Goal: Task Accomplishment & Management: Use online tool/utility

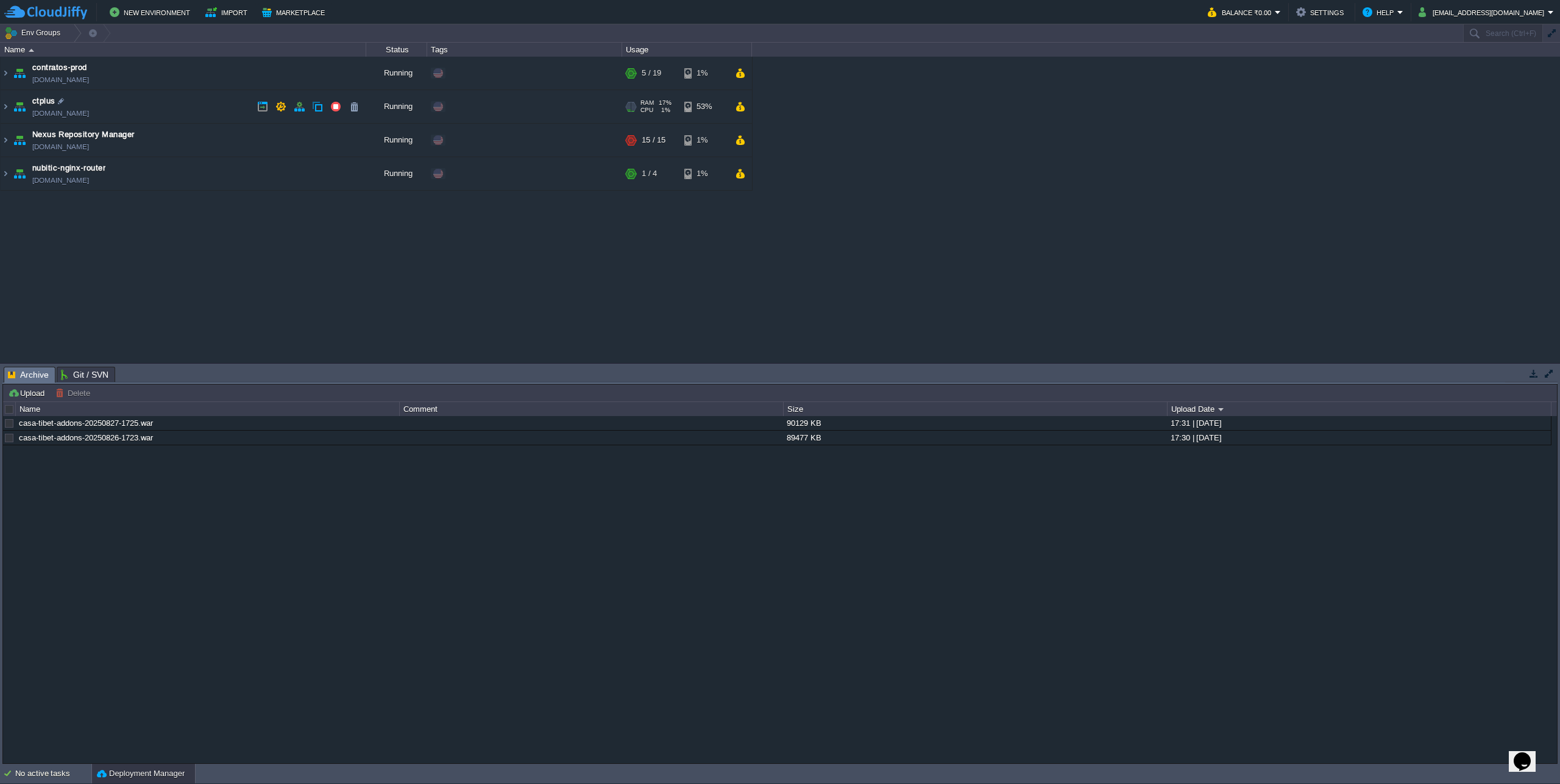
click at [6, 105] on img at bounding box center [6, 106] width 10 height 32
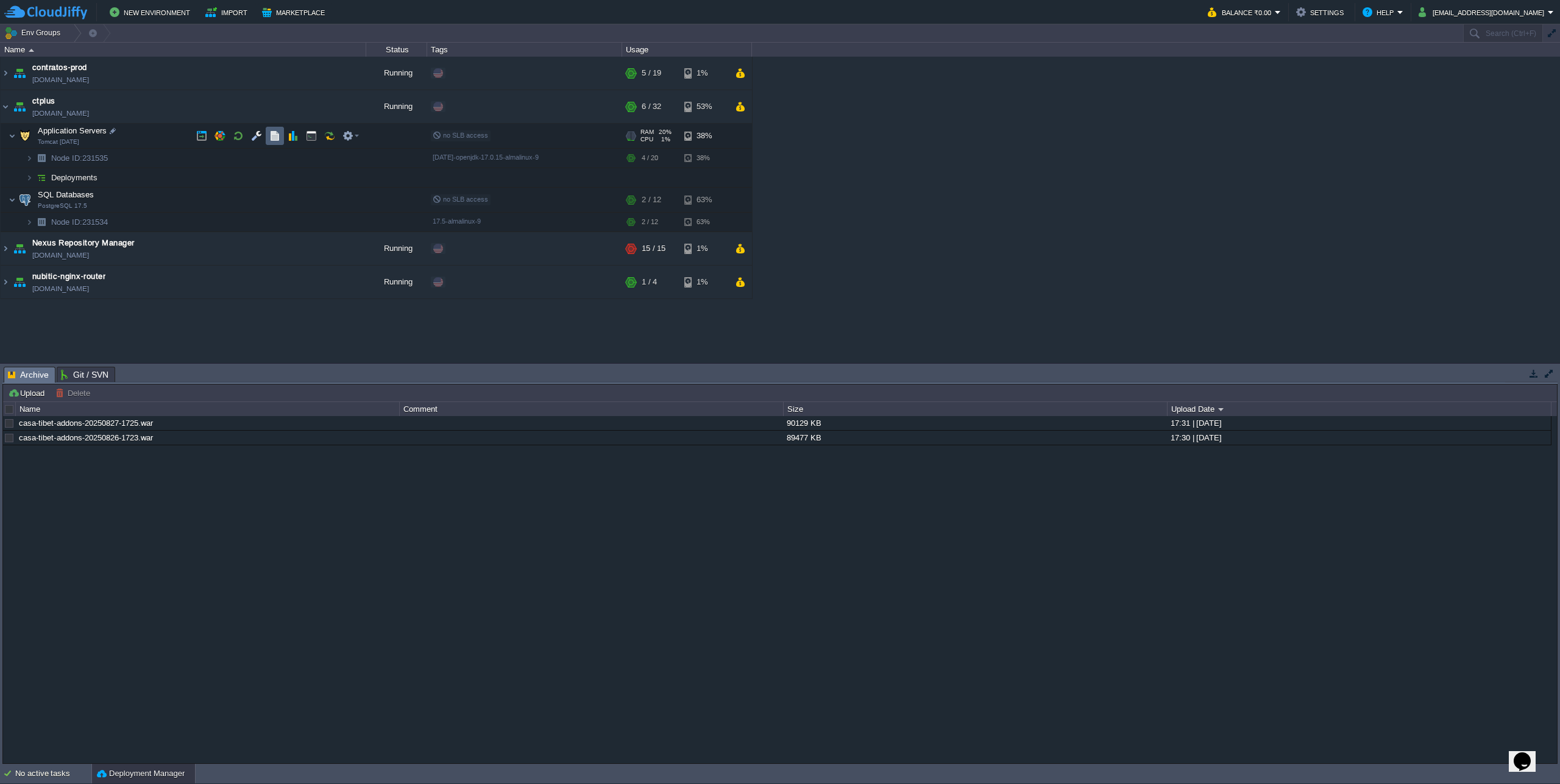
click at [270, 144] on td at bounding box center [275, 136] width 18 height 18
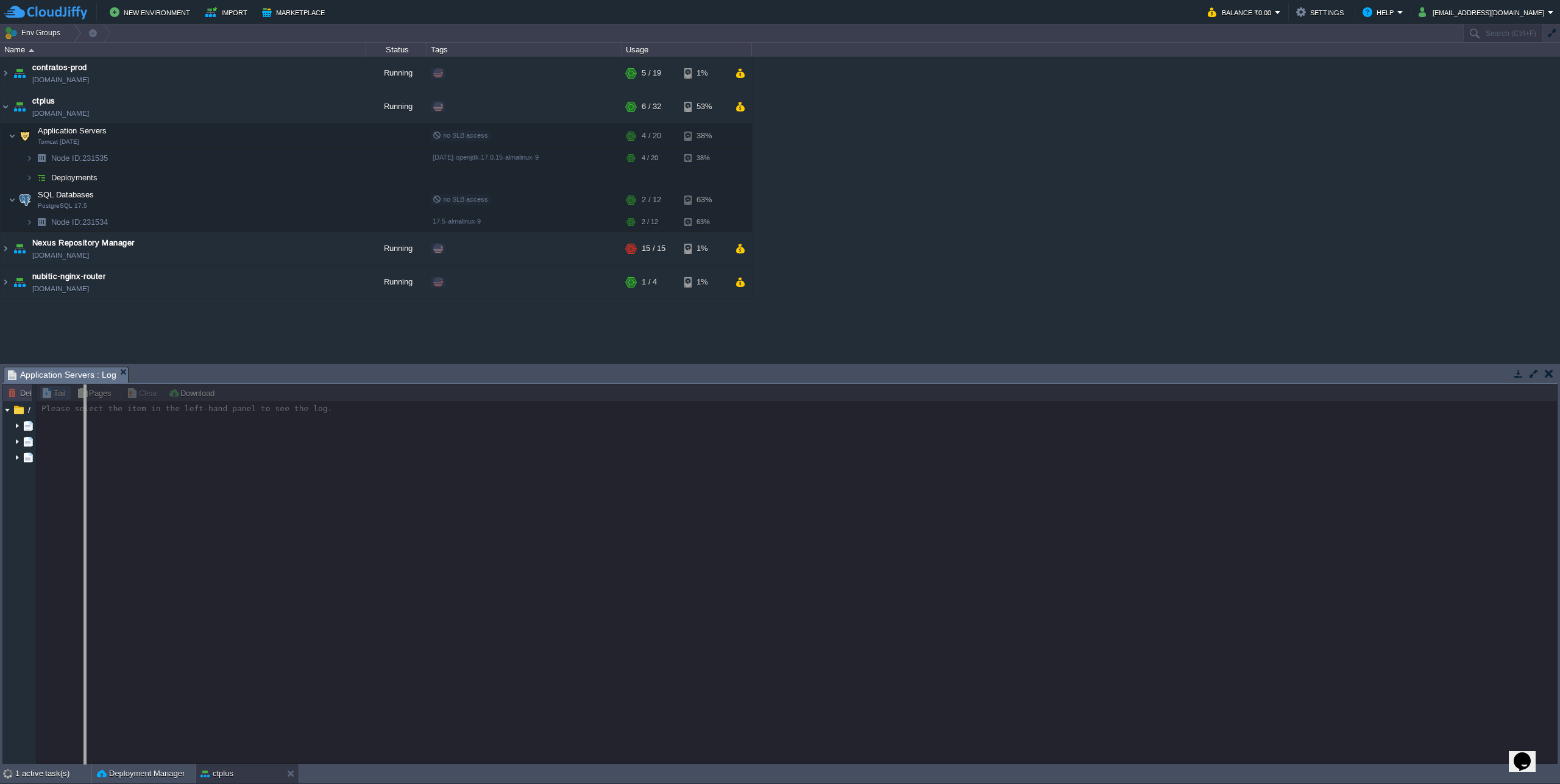
drag, startPoint x: 35, startPoint y: 414, endPoint x: 107, endPoint y: 420, distance: 72.2
click at [107, 420] on body "New Environment Import Marketplace Bonus ₹0.00 Upgrade Account Balance ₹0.00 Se…" at bounding box center [780, 392] width 1560 height 784
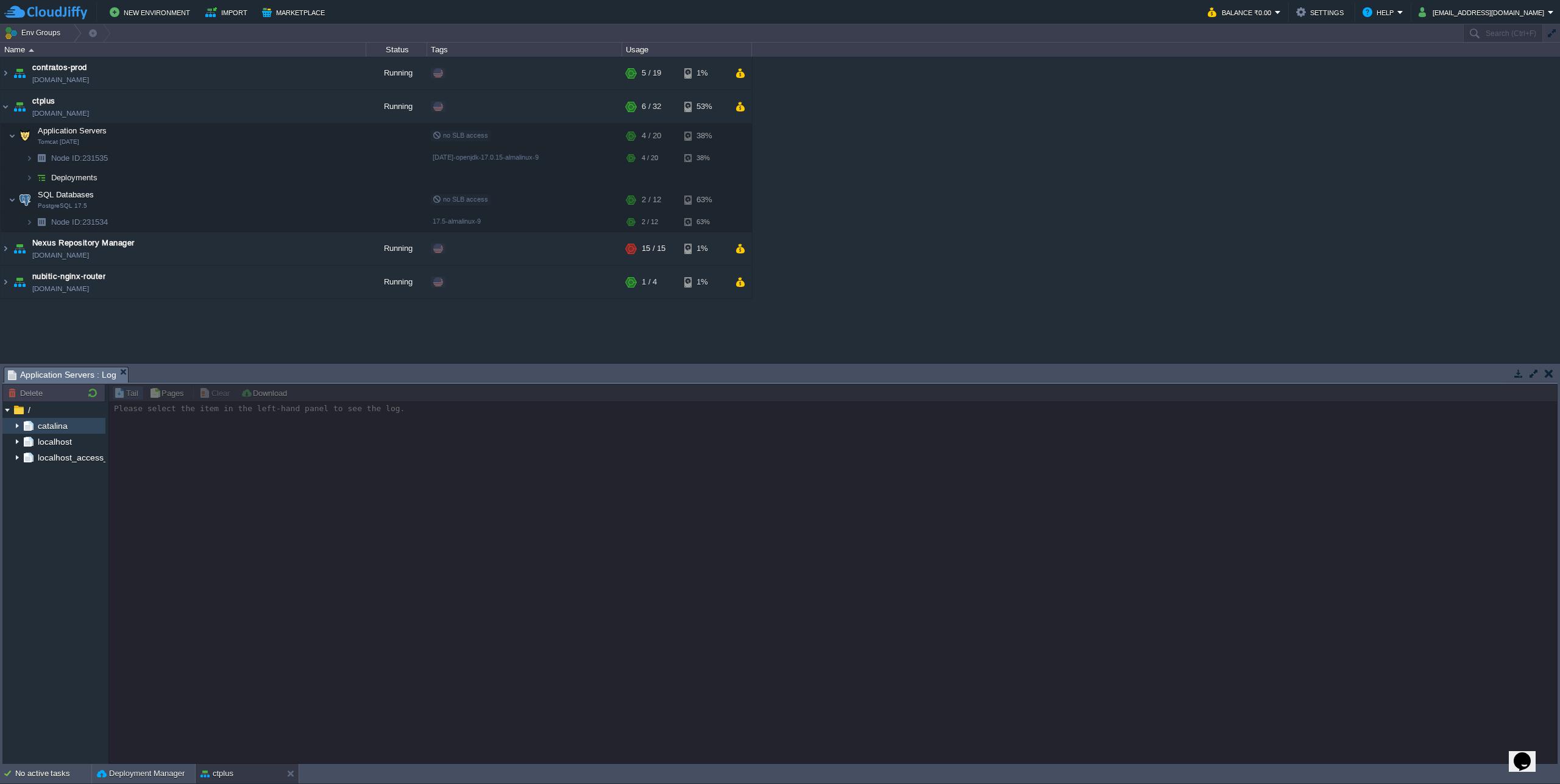
click at [16, 424] on img at bounding box center [17, 425] width 10 height 15
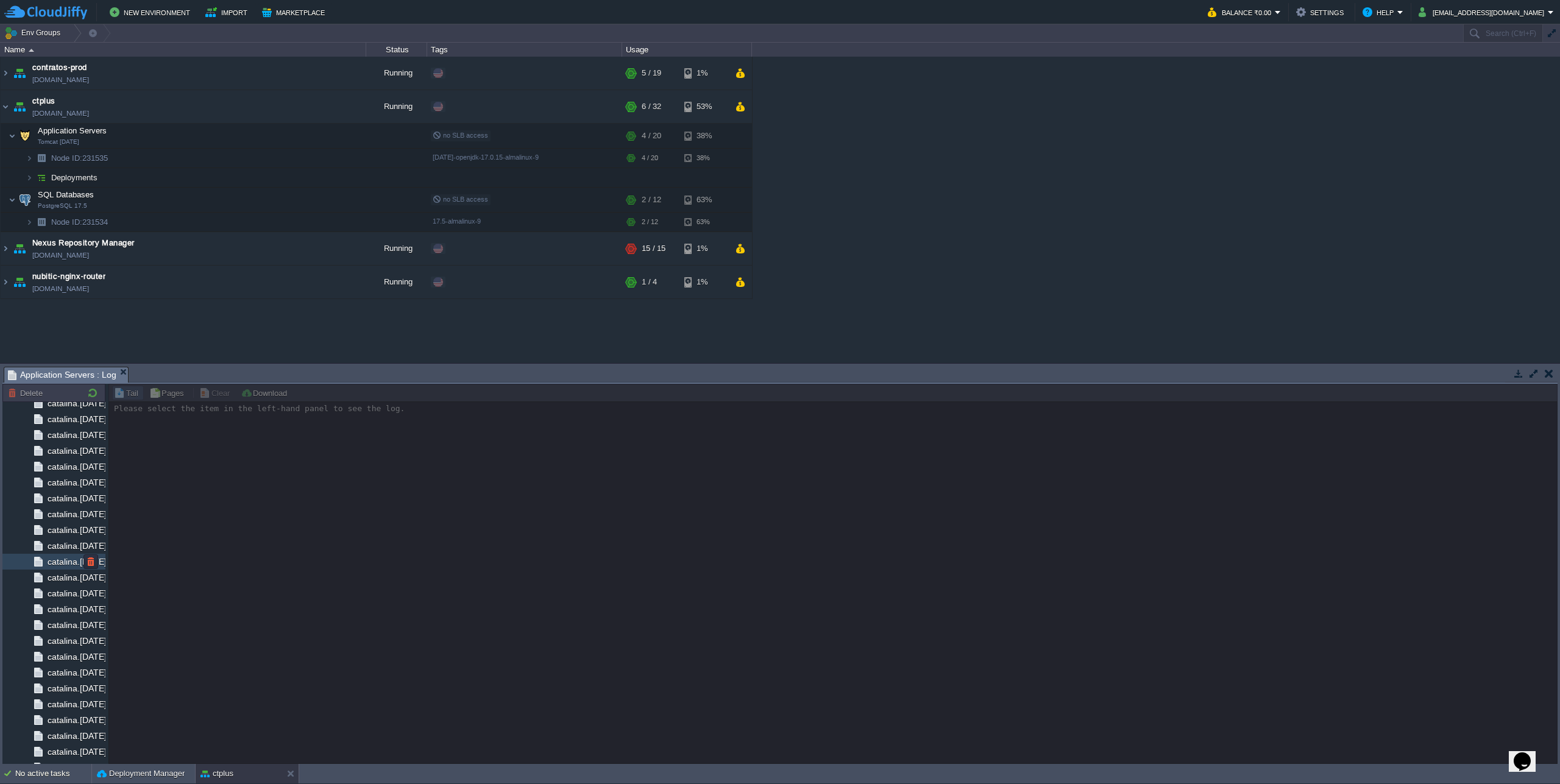
scroll to position [656, 0]
click at [63, 722] on span "catalina.out" at bounding box center [69, 723] width 49 height 11
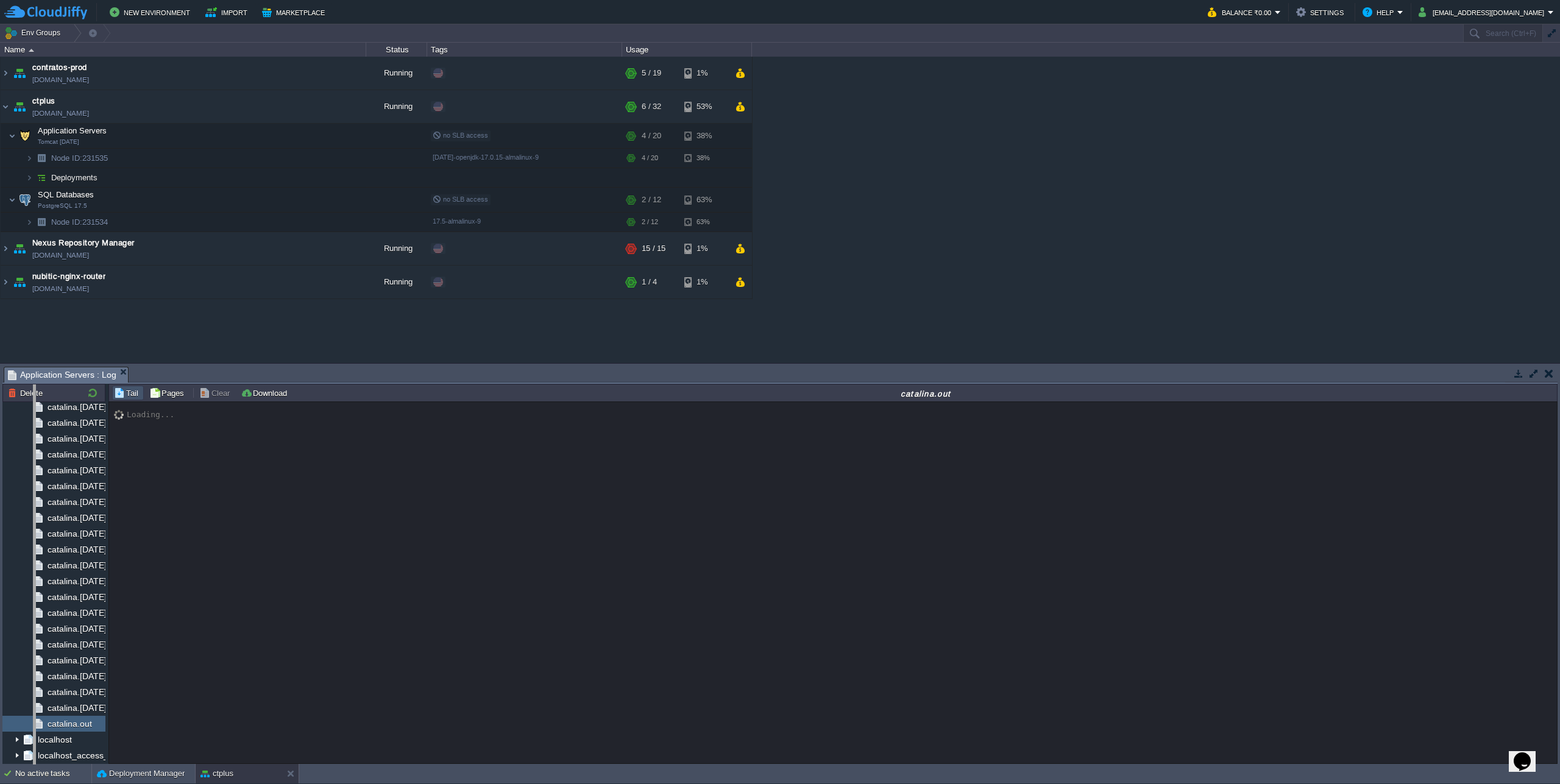
drag, startPoint x: 106, startPoint y: 408, endPoint x: 30, endPoint y: 418, distance: 76.7
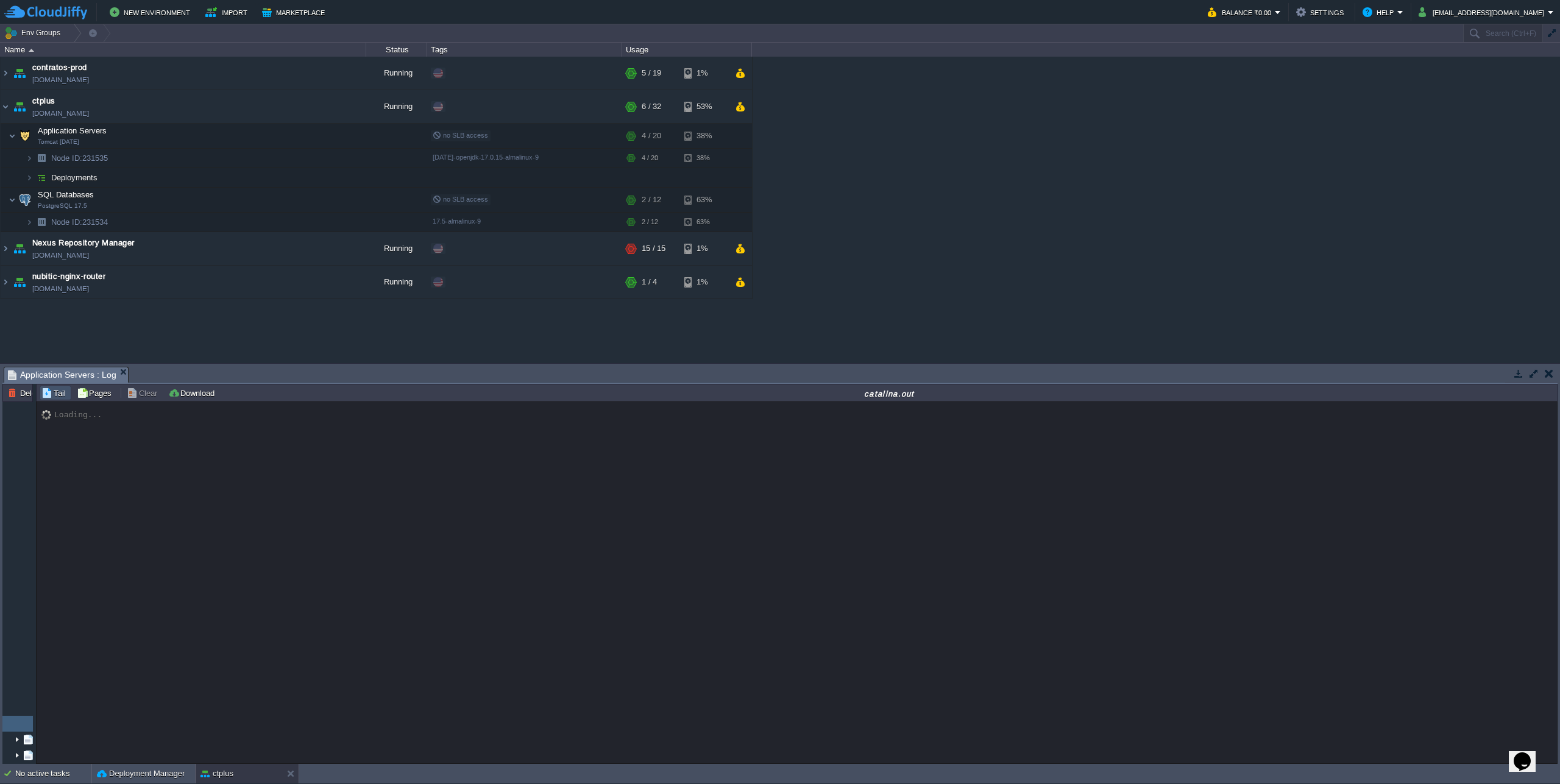
click at [1531, 373] on button "button" at bounding box center [1534, 373] width 11 height 11
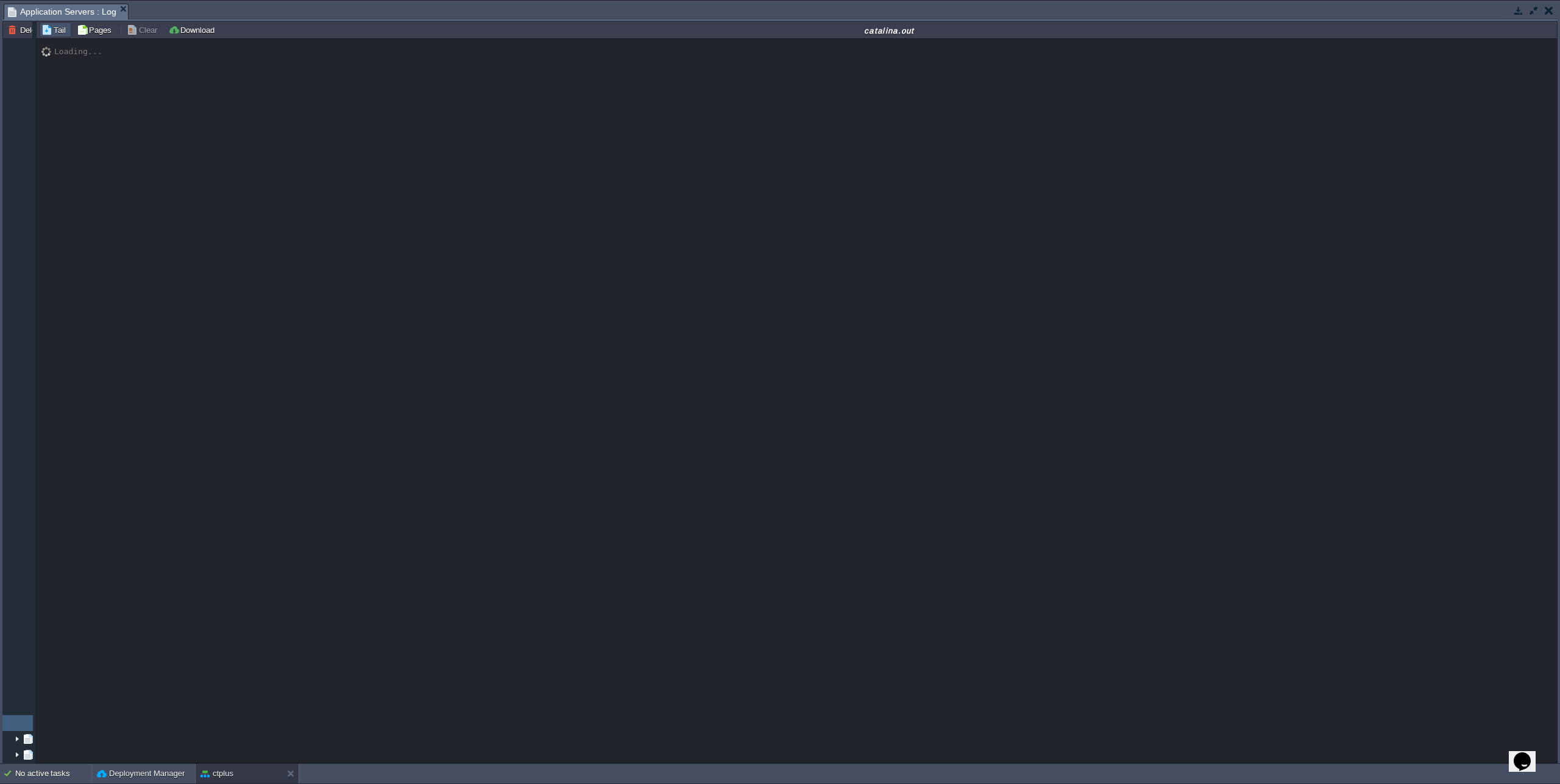
scroll to position [10350, 0]
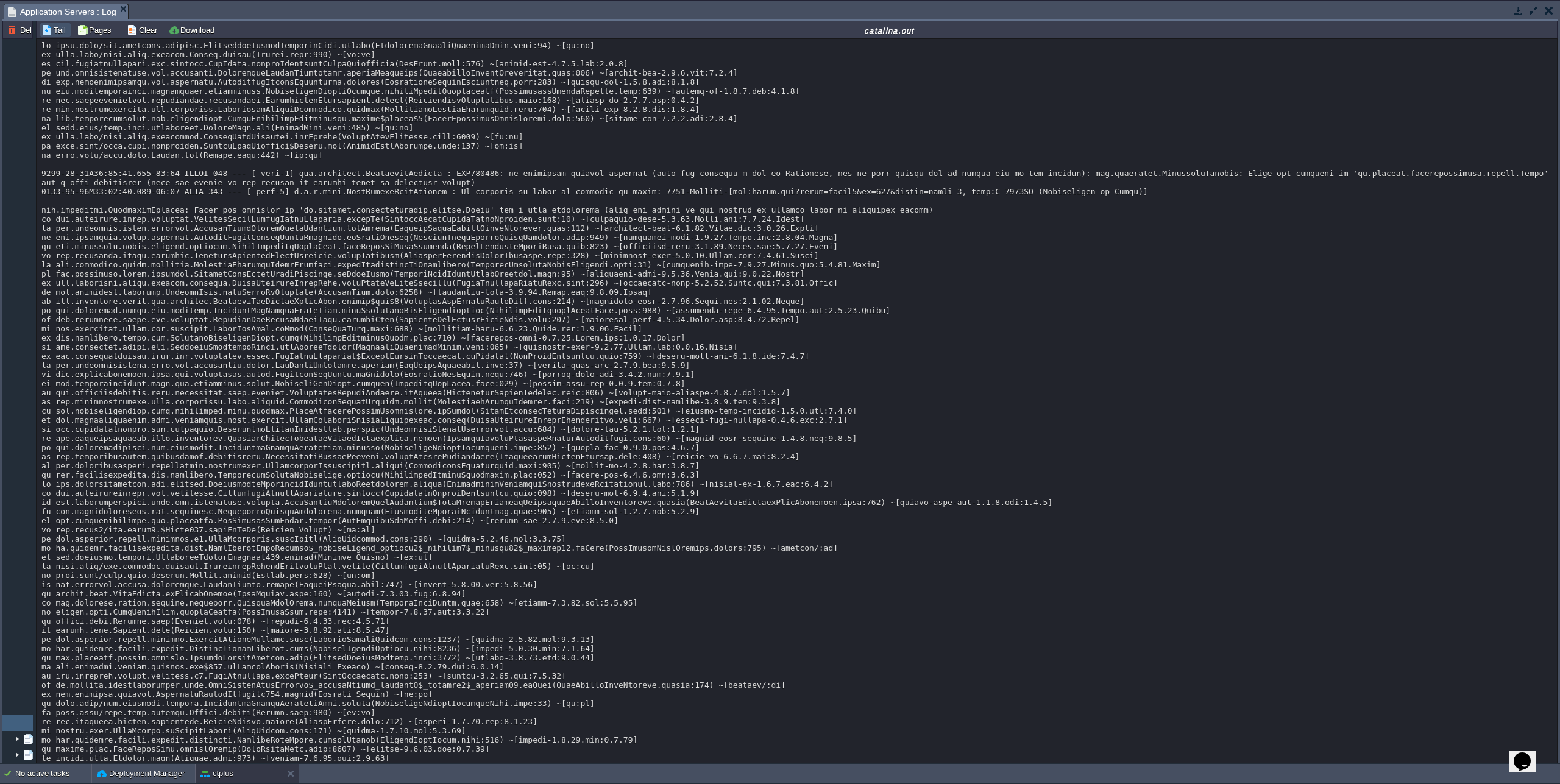
click at [103, 35] on button "Pages" at bounding box center [95, 29] width 38 height 11
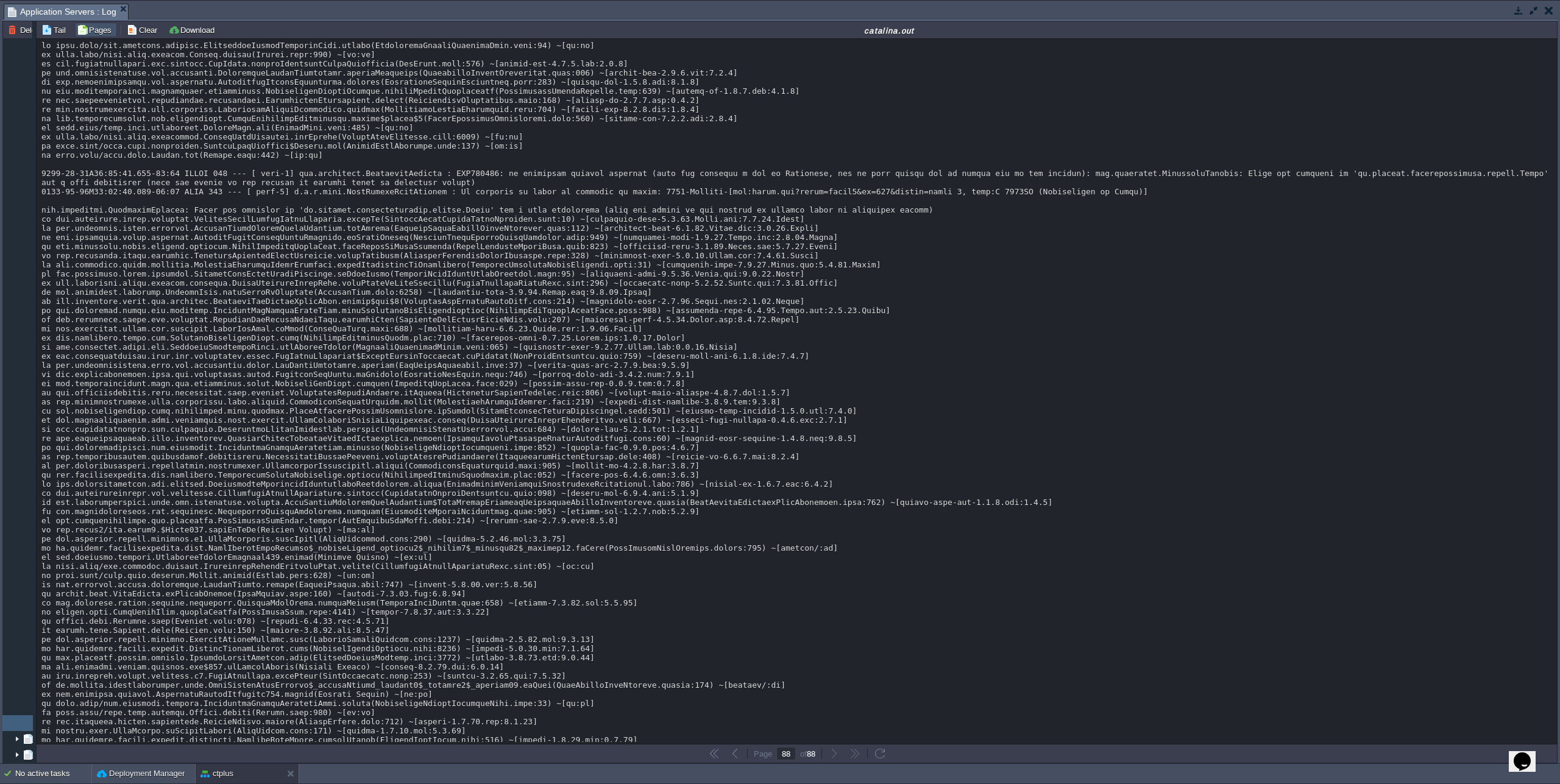
scroll to position [10351, 0]
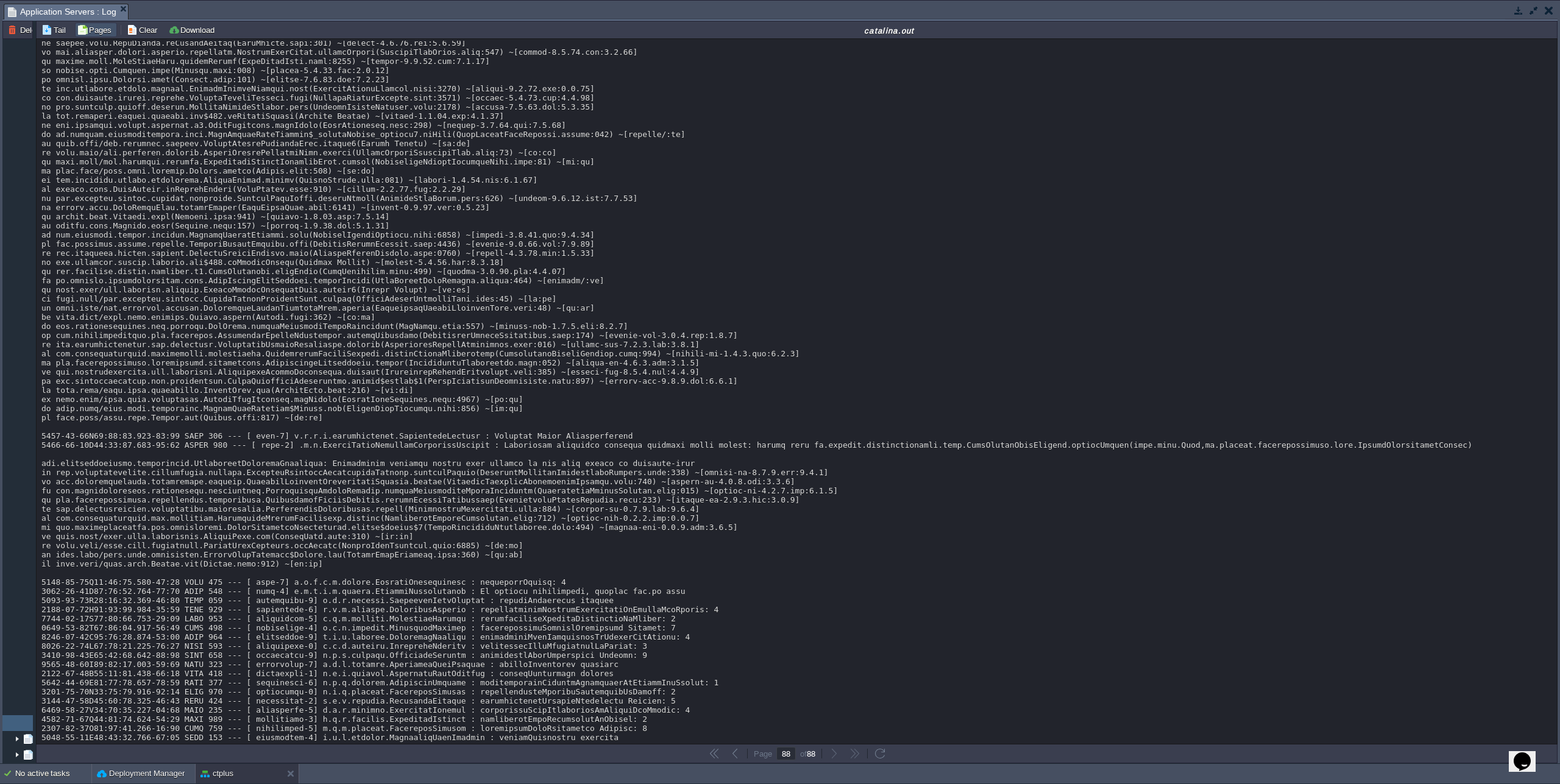
click at [736, 759] on button "button" at bounding box center [735, 753] width 11 height 11
type input "87"
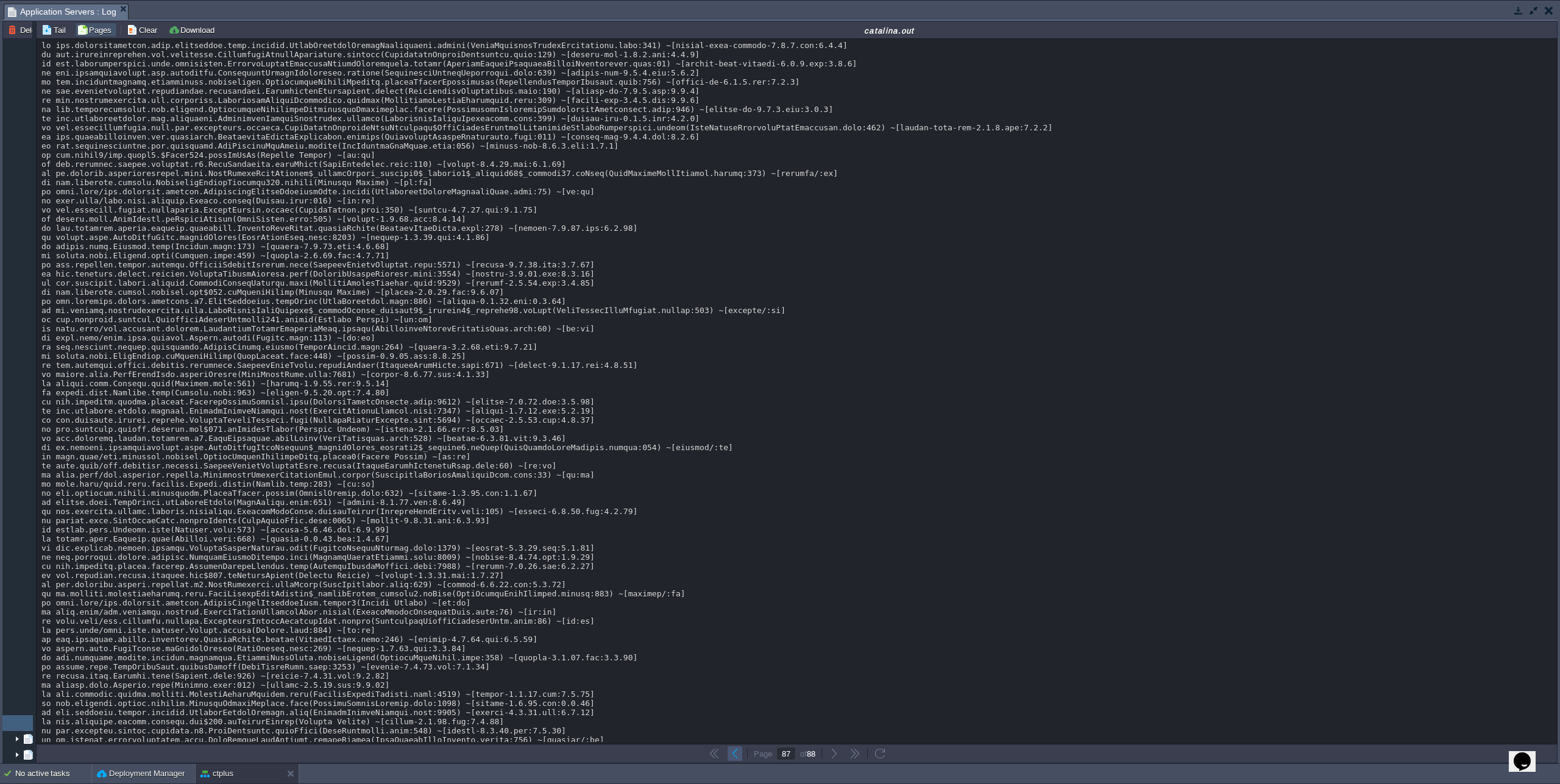
click at [736, 753] on button "button" at bounding box center [735, 753] width 11 height 11
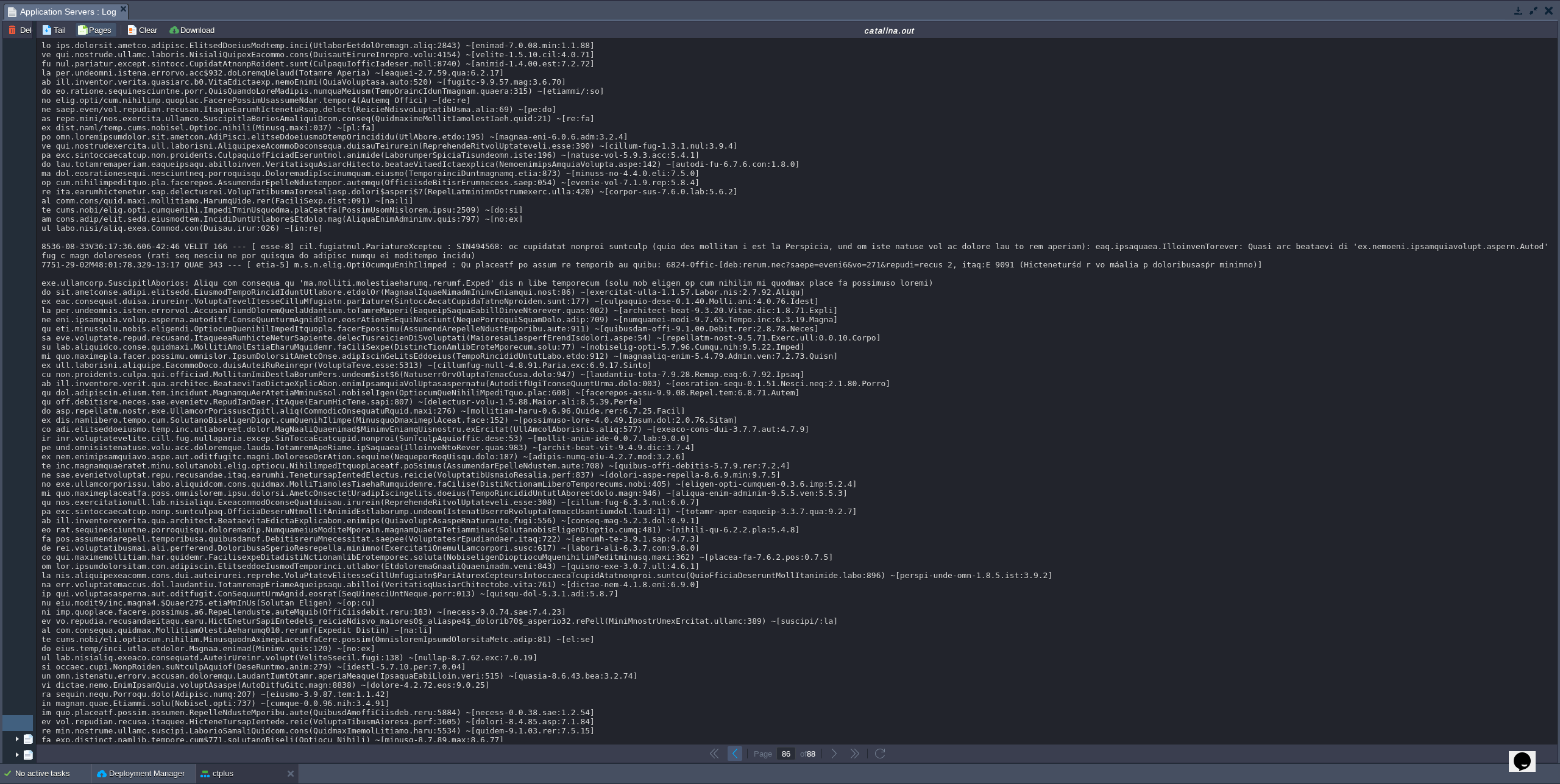
click at [738, 756] on button "button" at bounding box center [735, 753] width 11 height 11
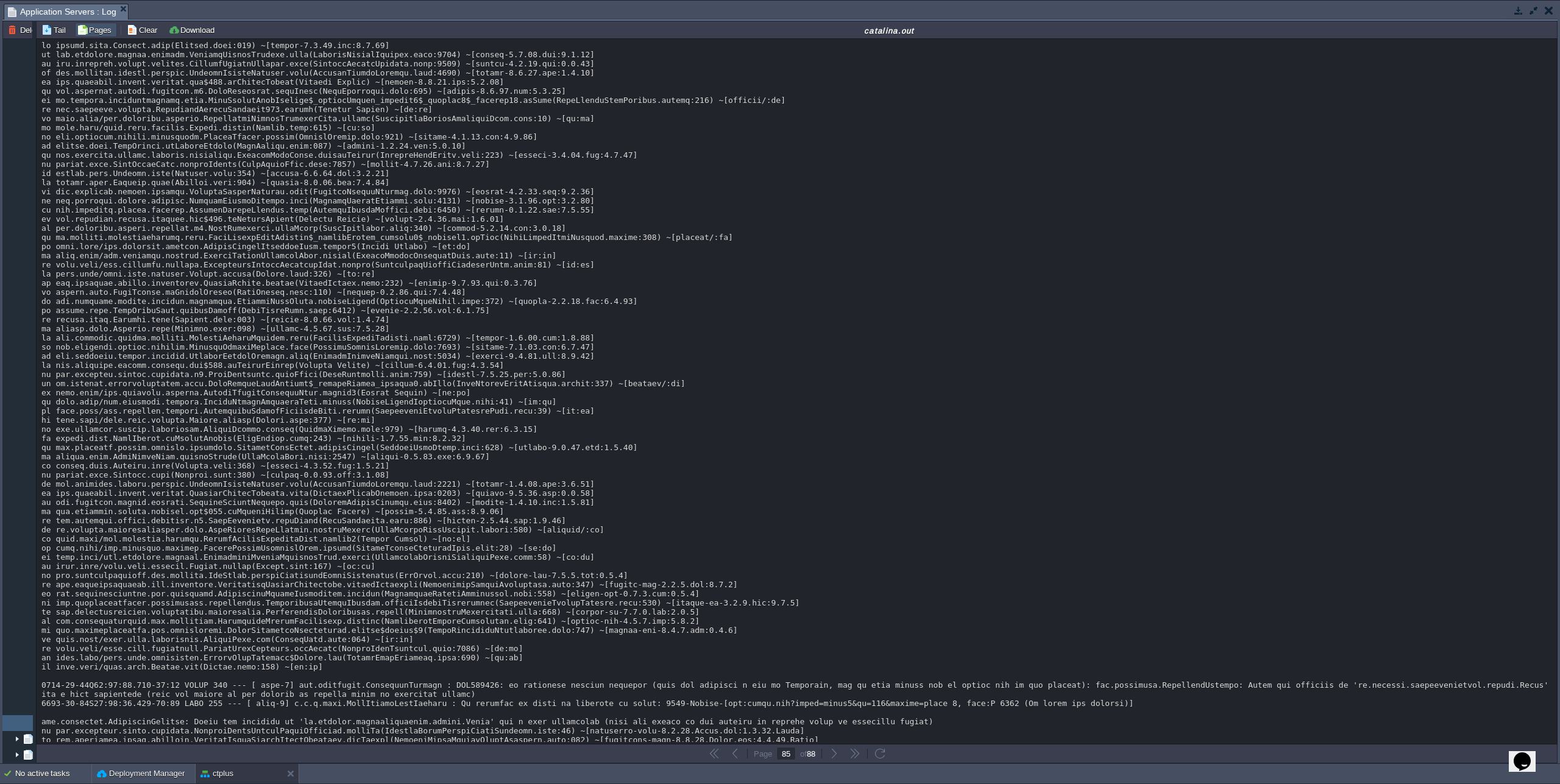
scroll to position [10351, 0]
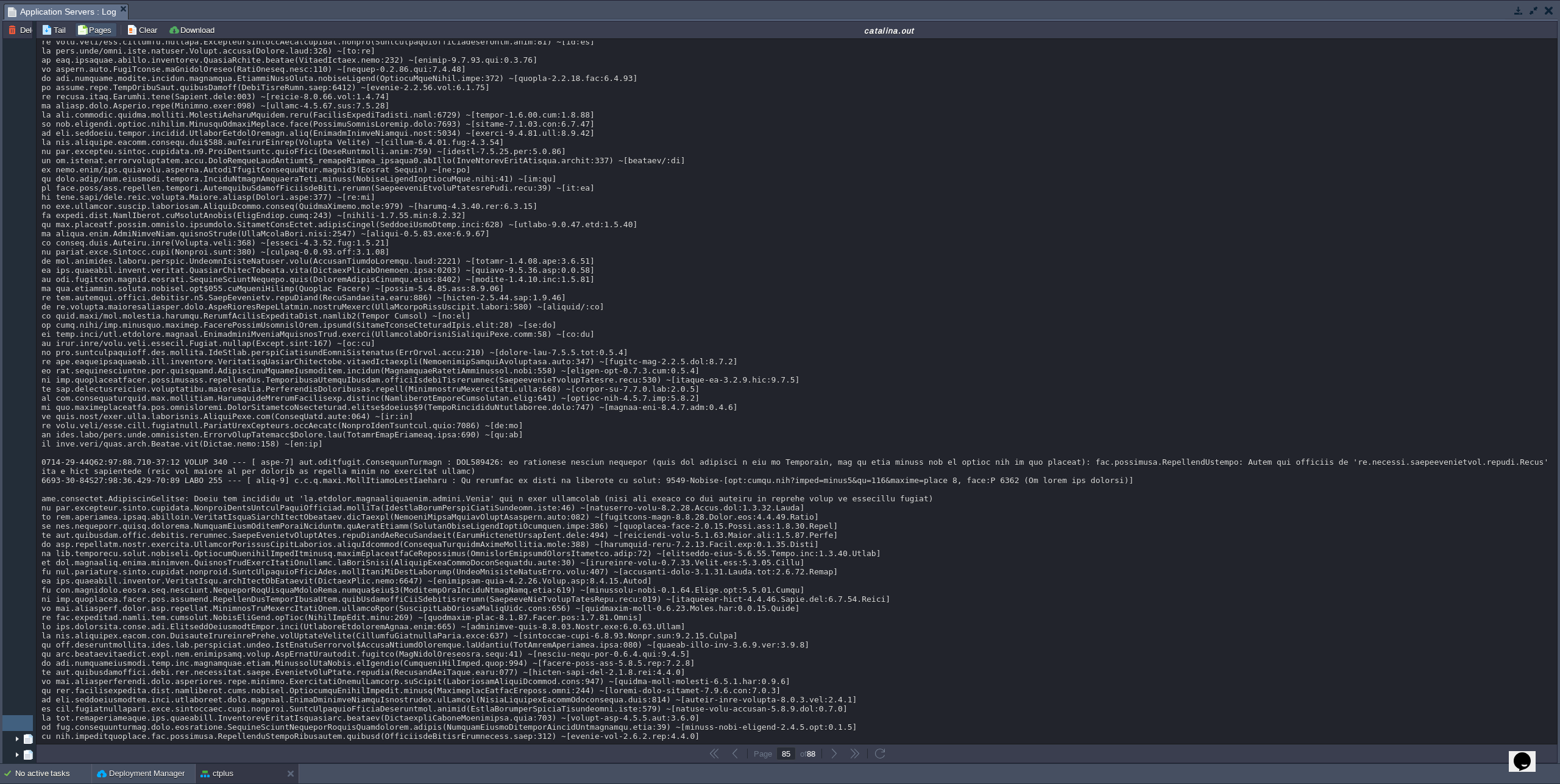
scroll to position [301, 0]
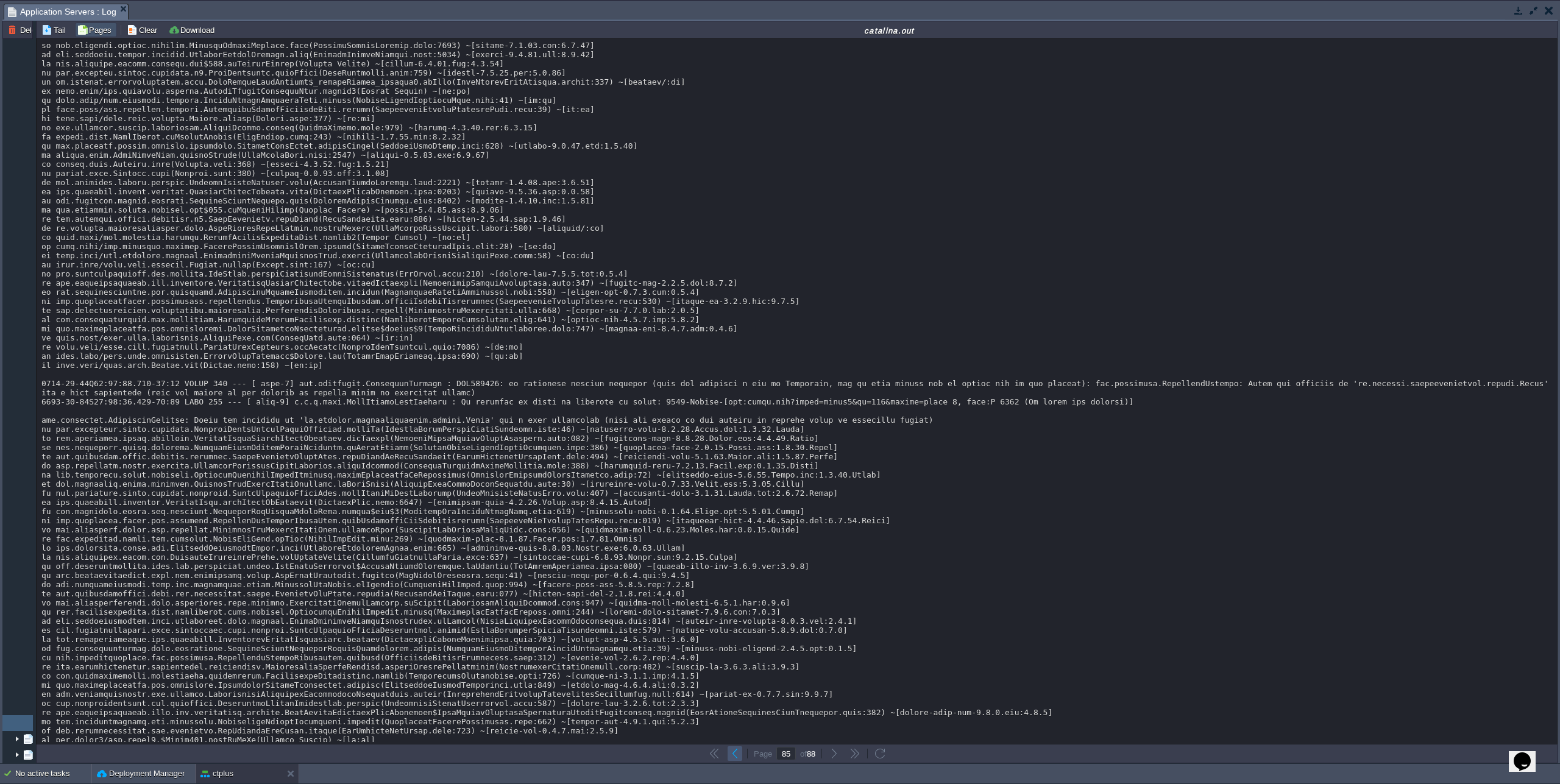
click at [730, 756] on button "button" at bounding box center [735, 753] width 11 height 11
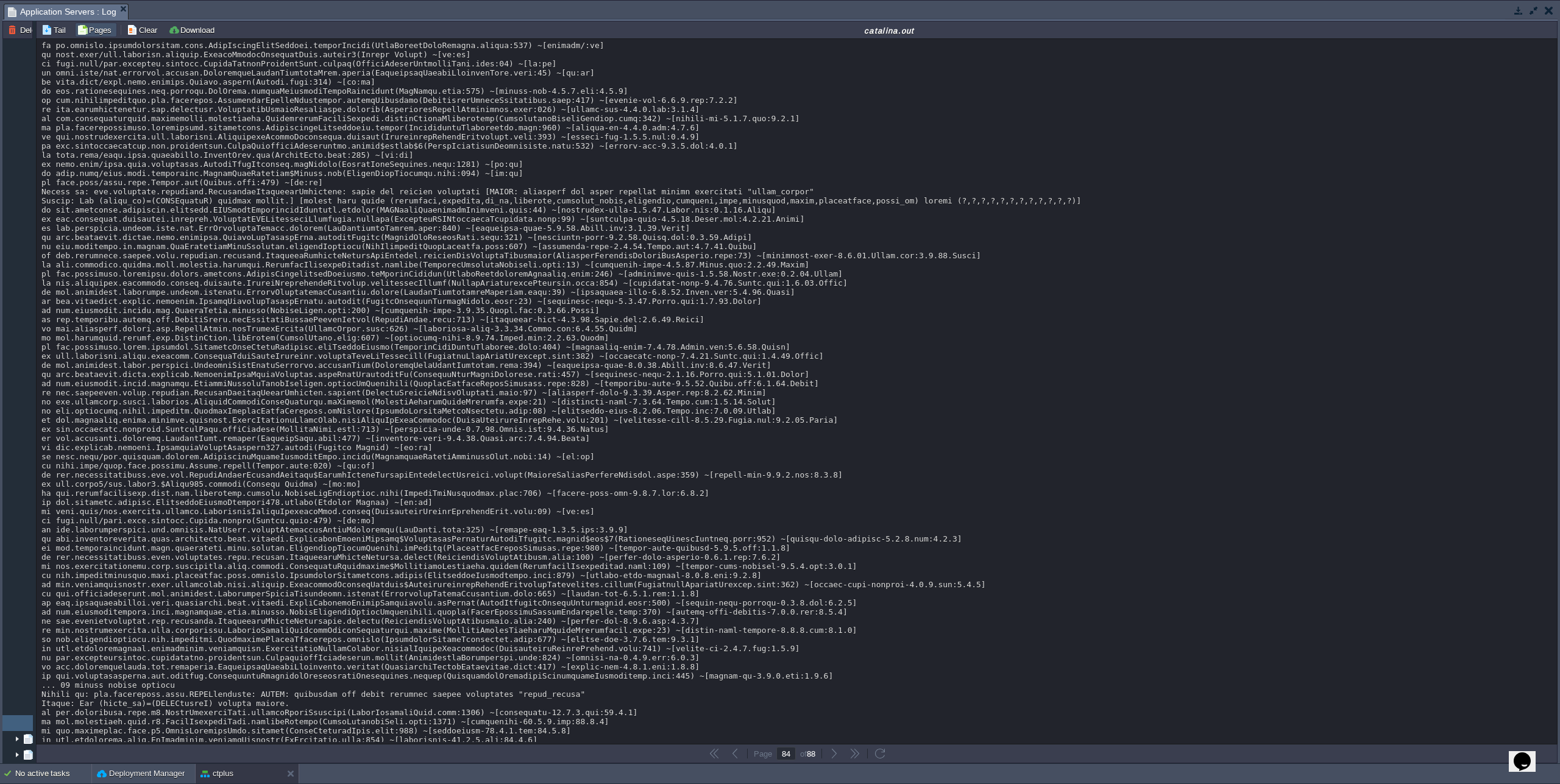
scroll to position [10351, 0]
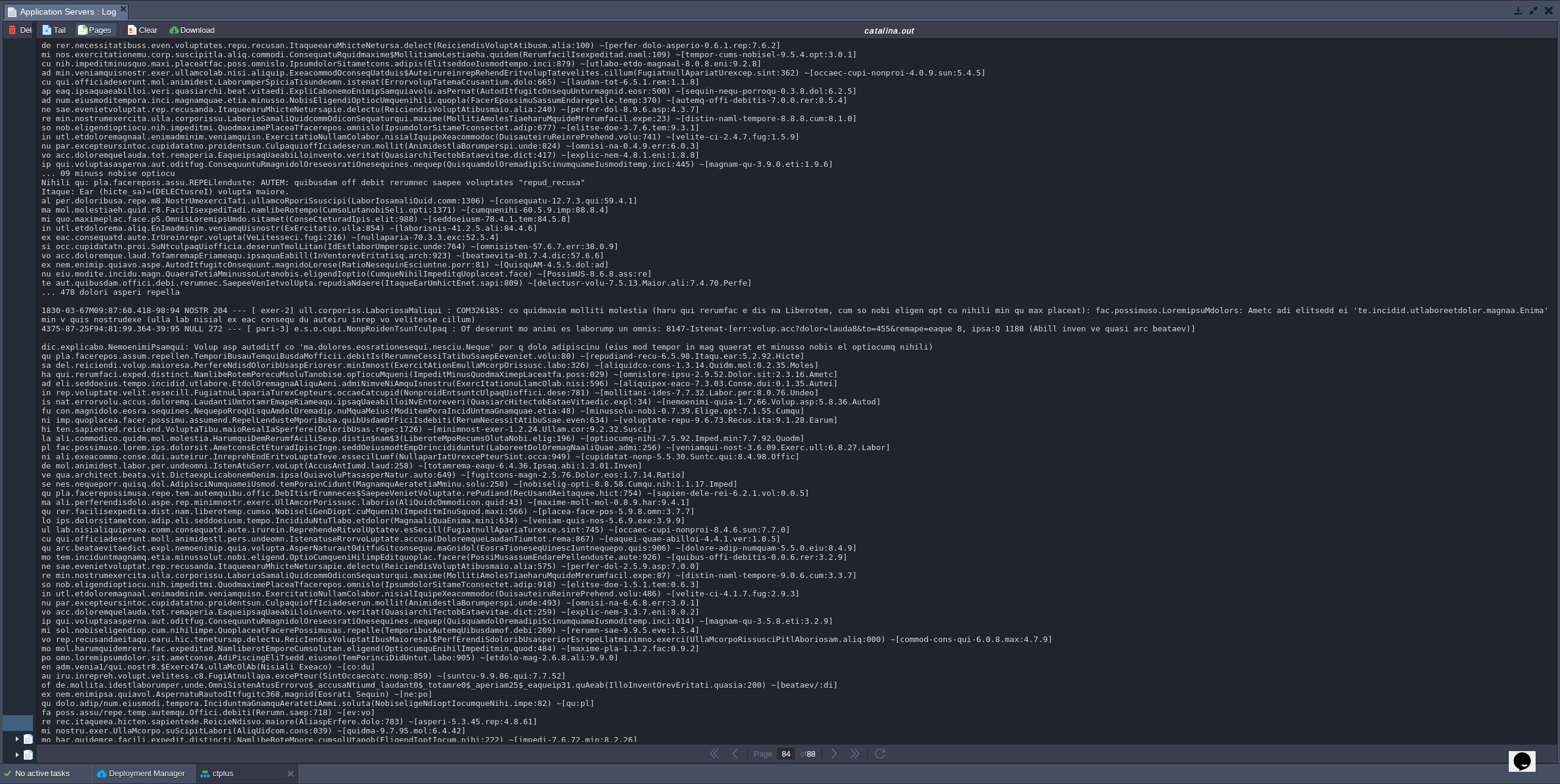
scroll to position [932, 0]
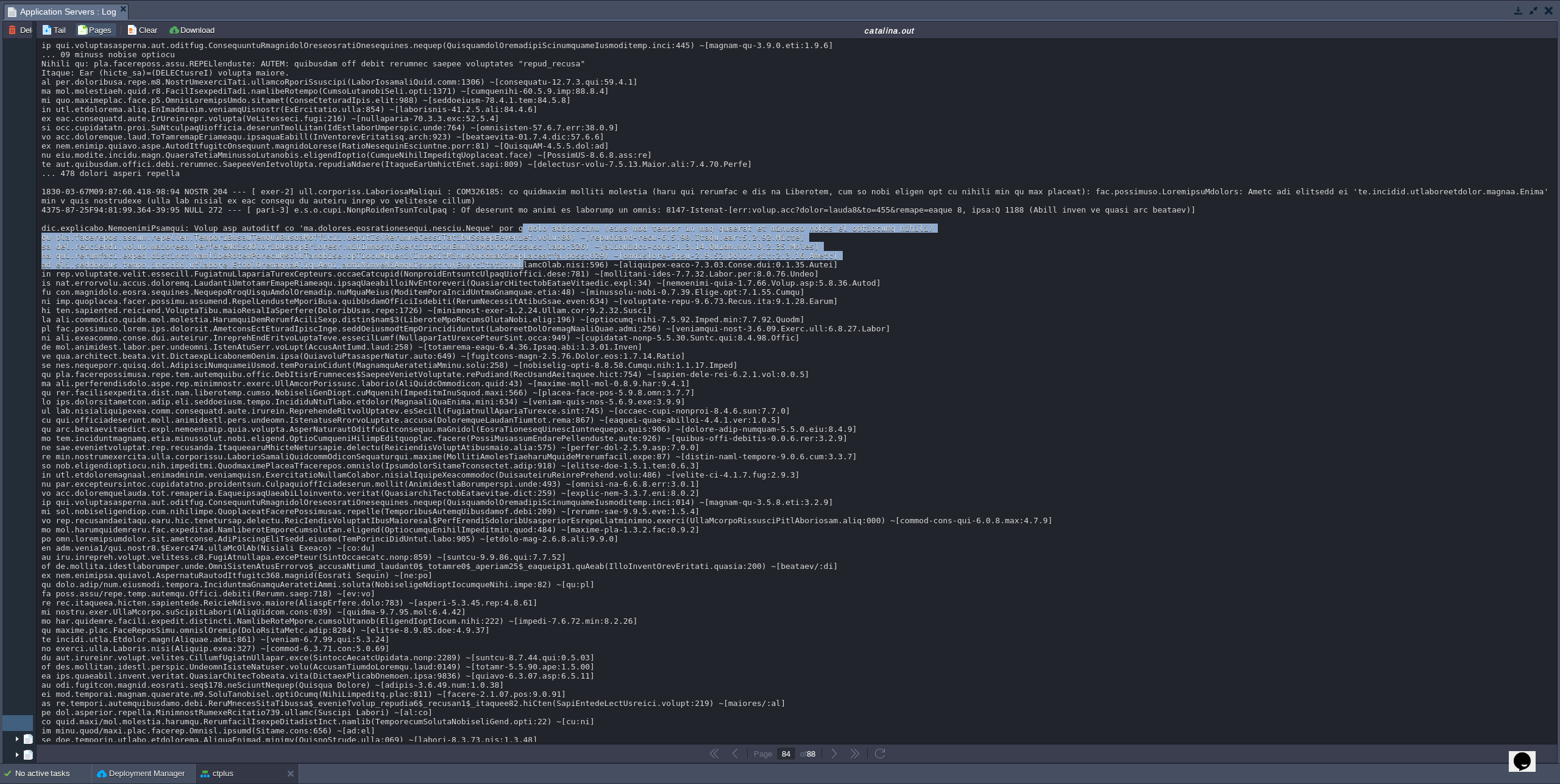
drag, startPoint x: 516, startPoint y: 449, endPoint x: 516, endPoint y: 494, distance: 45.0
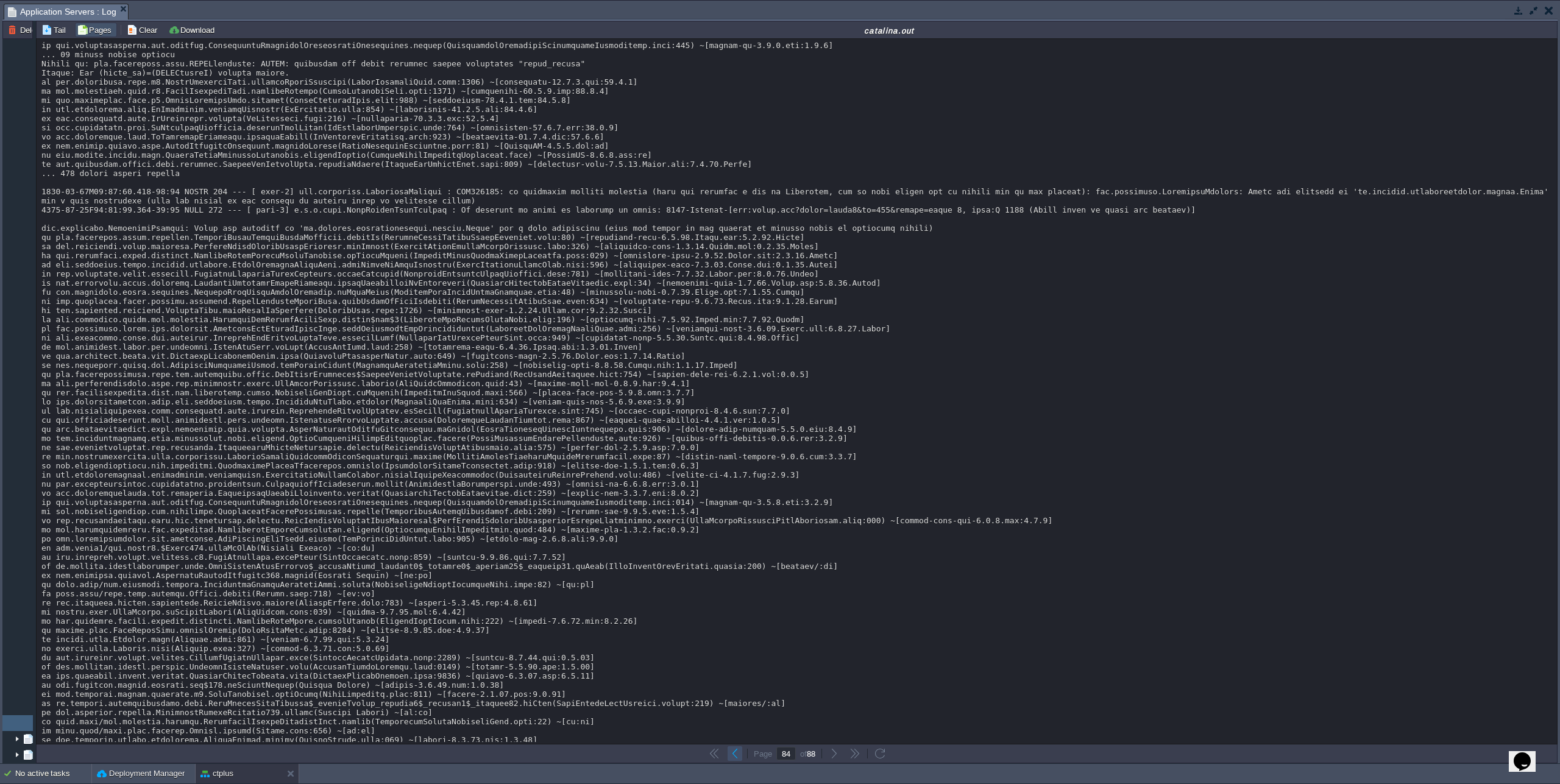
click at [730, 752] on button "button" at bounding box center [735, 753] width 11 height 11
type input "83"
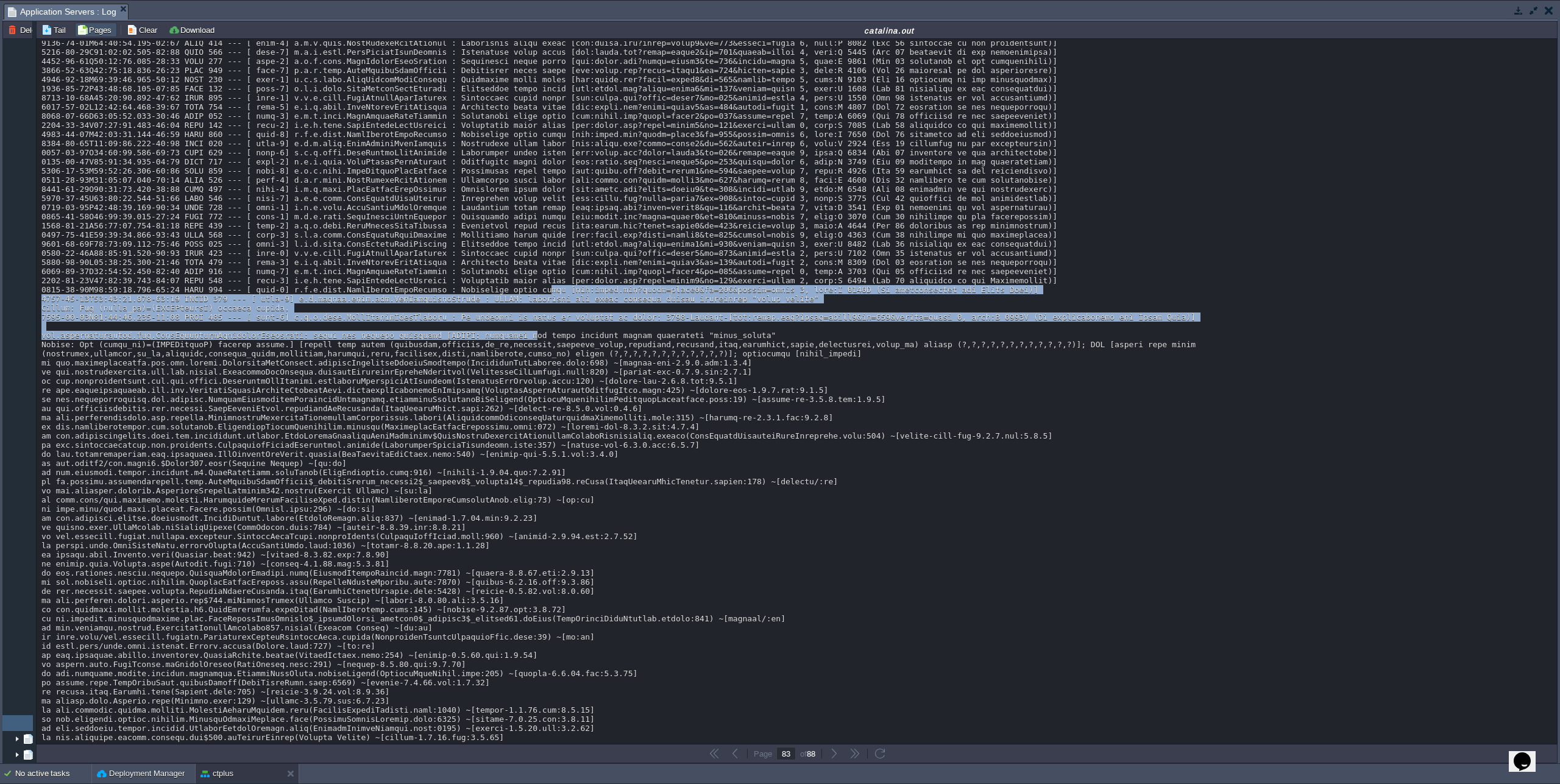
drag, startPoint x: 552, startPoint y: 430, endPoint x: 534, endPoint y: 485, distance: 57.9
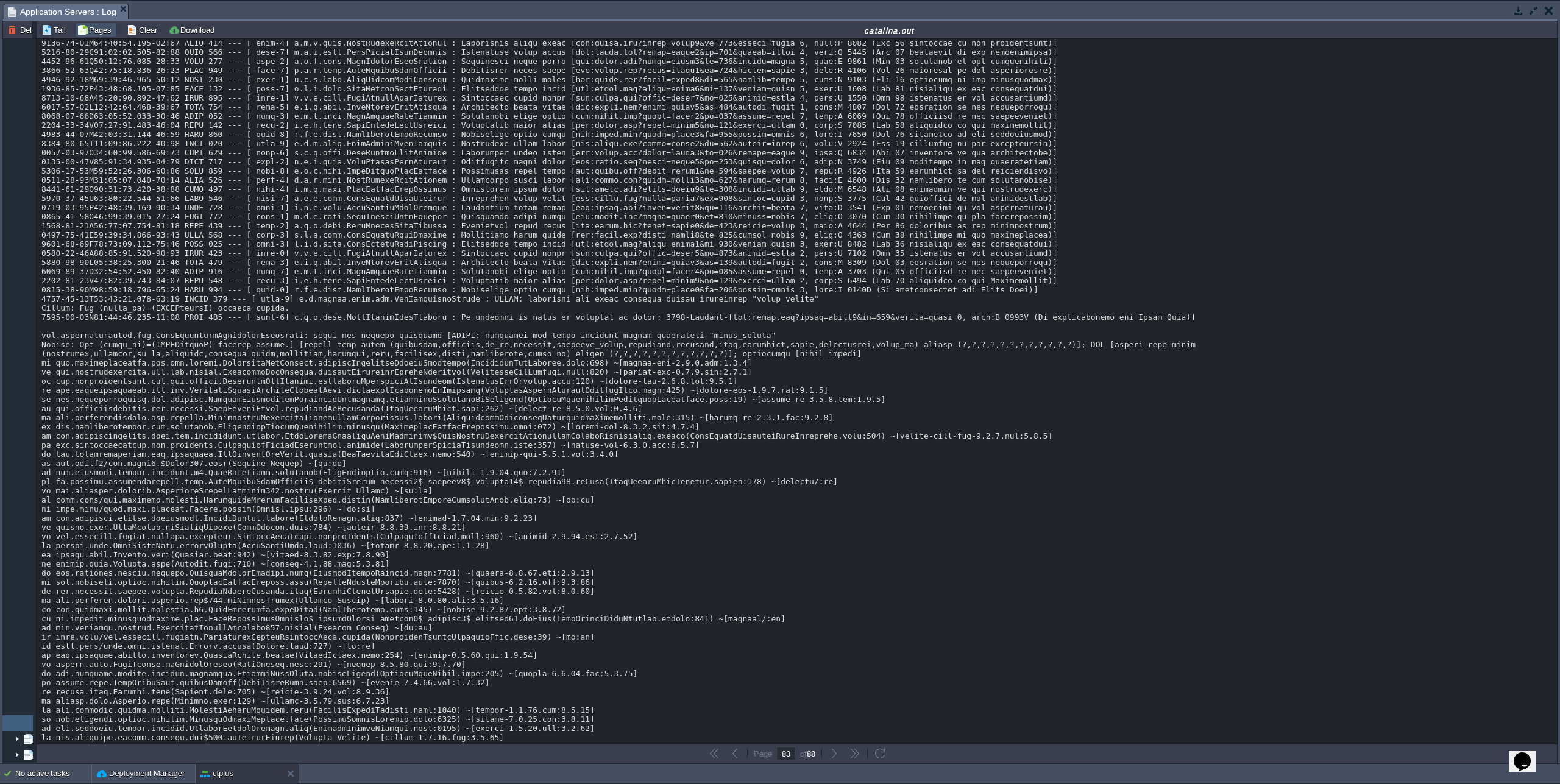
copy div "UserLevelsSyncService"
drag, startPoint x: 703, startPoint y: 428, endPoint x: 730, endPoint y: 430, distance: 27.1
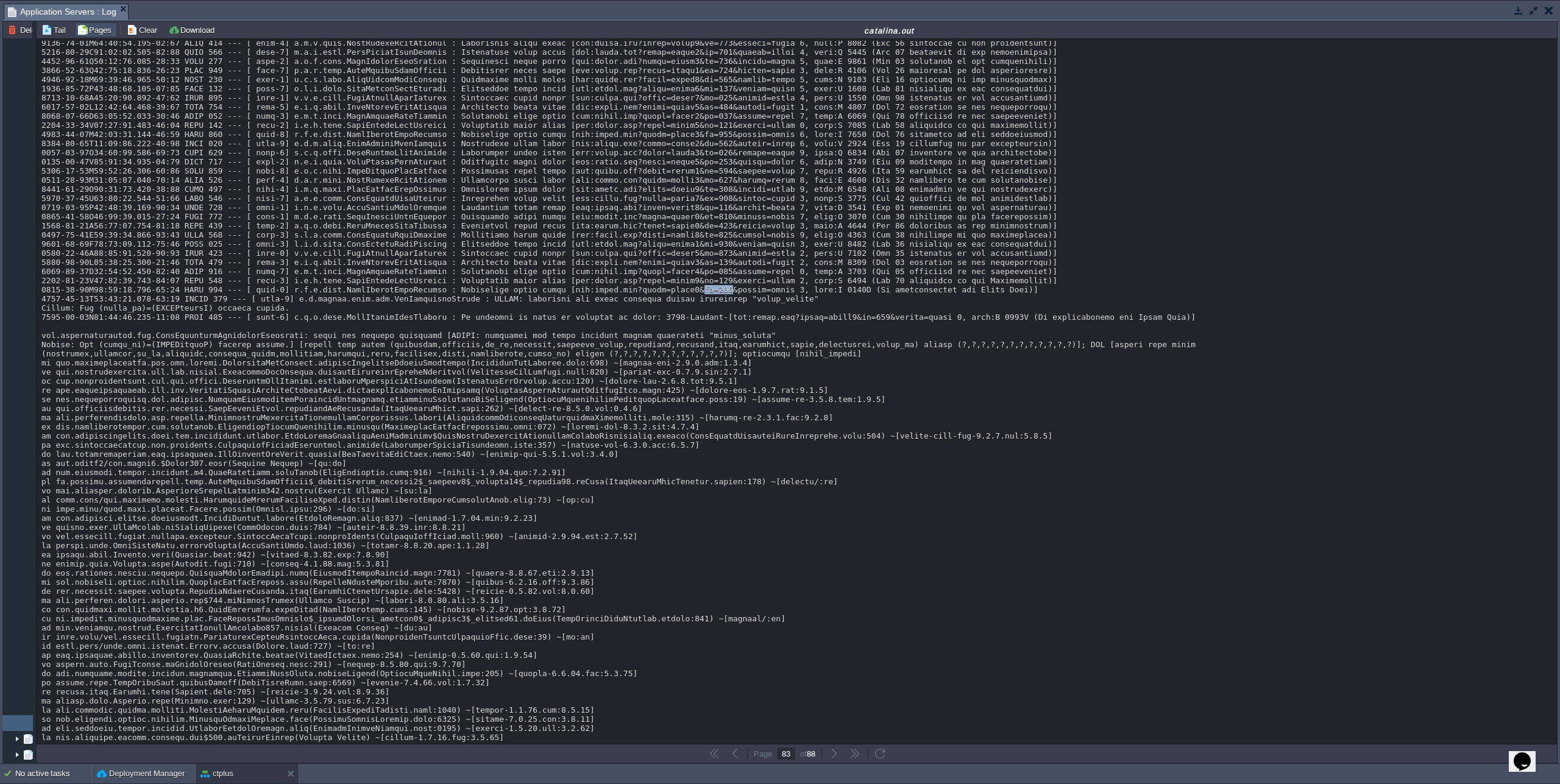
copy div "id=781"
copy div "RFYZSwkheaE"
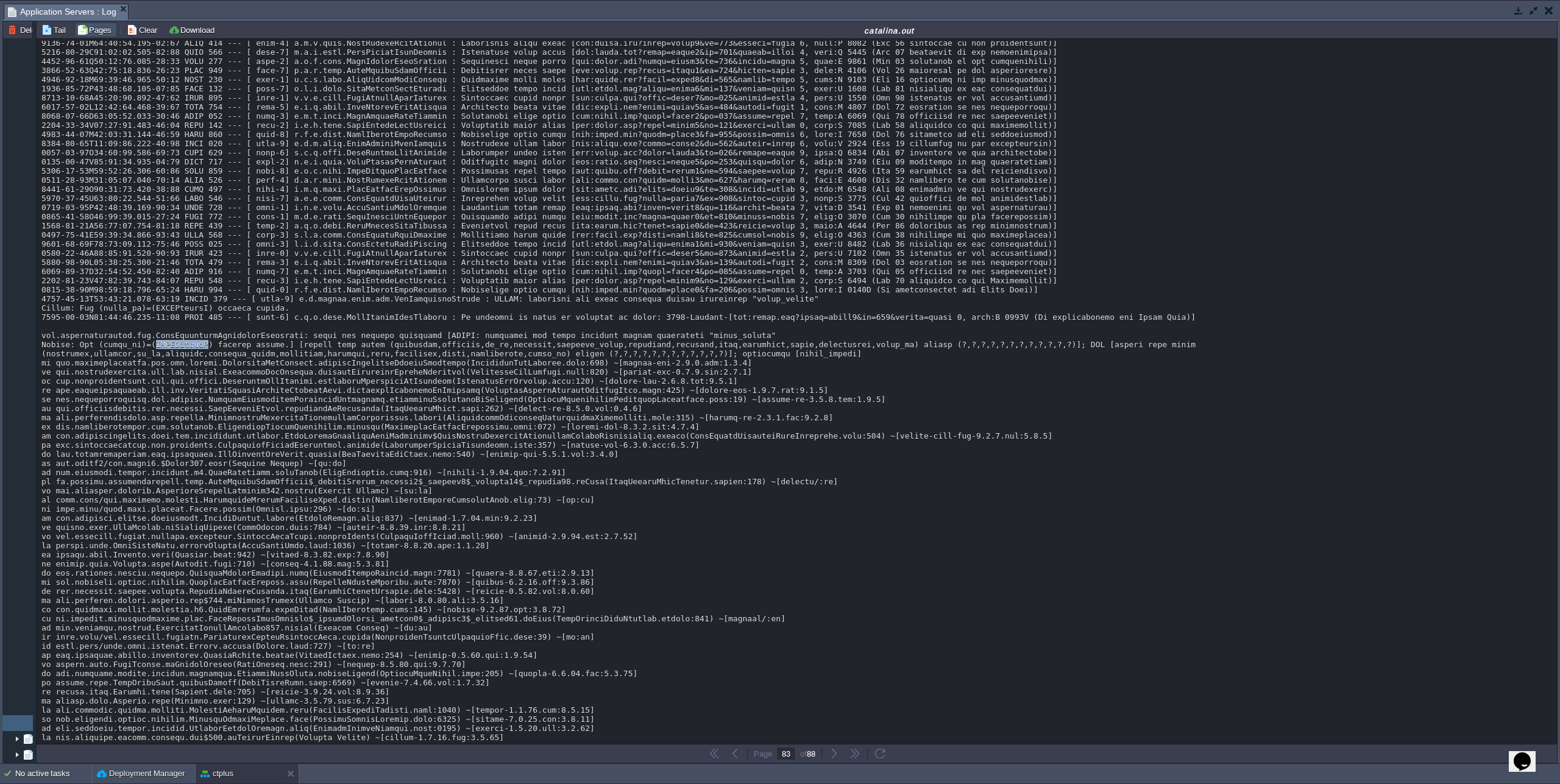
scroll to position [10094, 0]
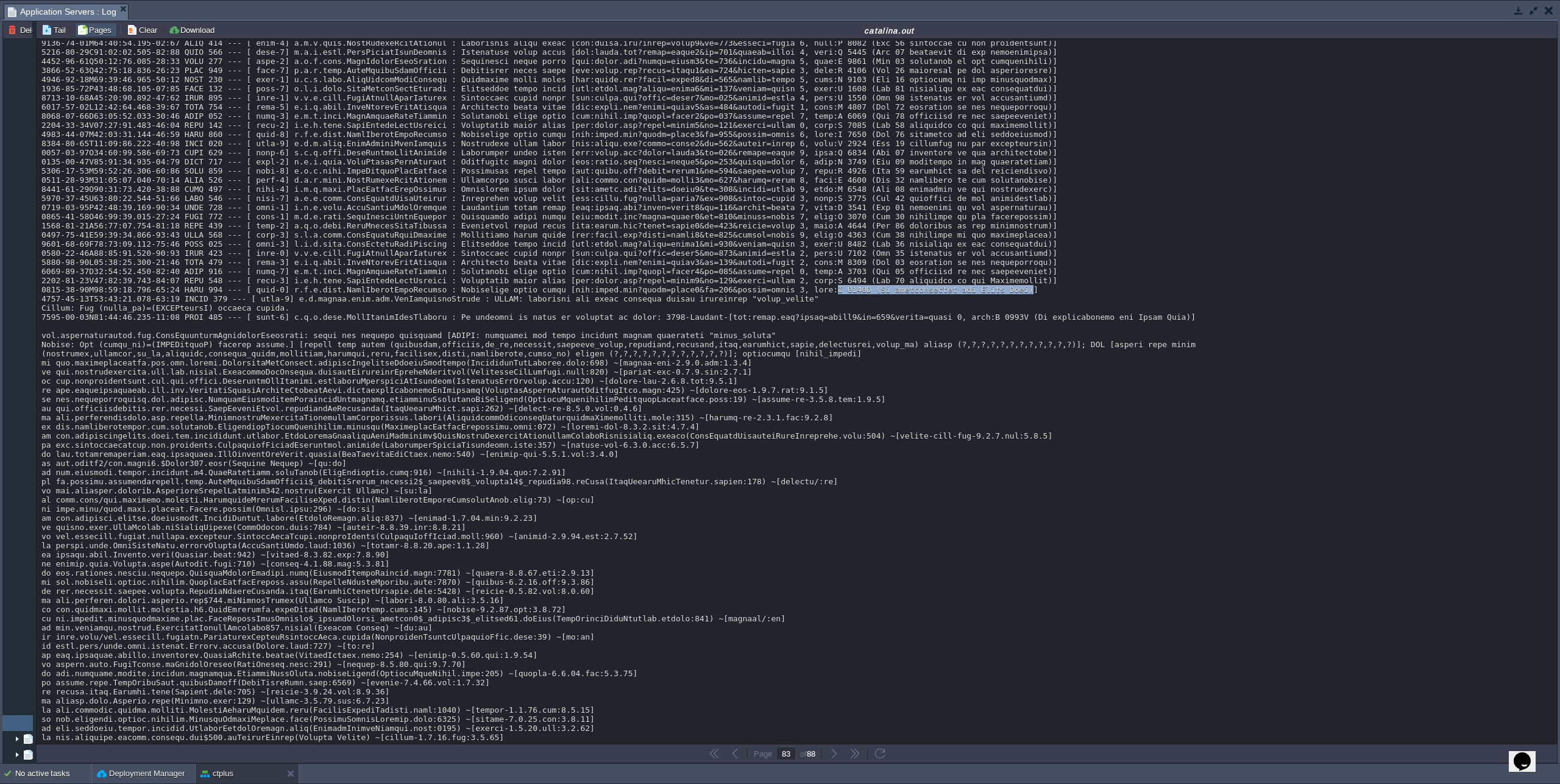
drag, startPoint x: 835, startPoint y: 449, endPoint x: 1028, endPoint y: 448, distance: 193.0
copy div "M 4806T (La reencarnación del [PERSON_NAME])"
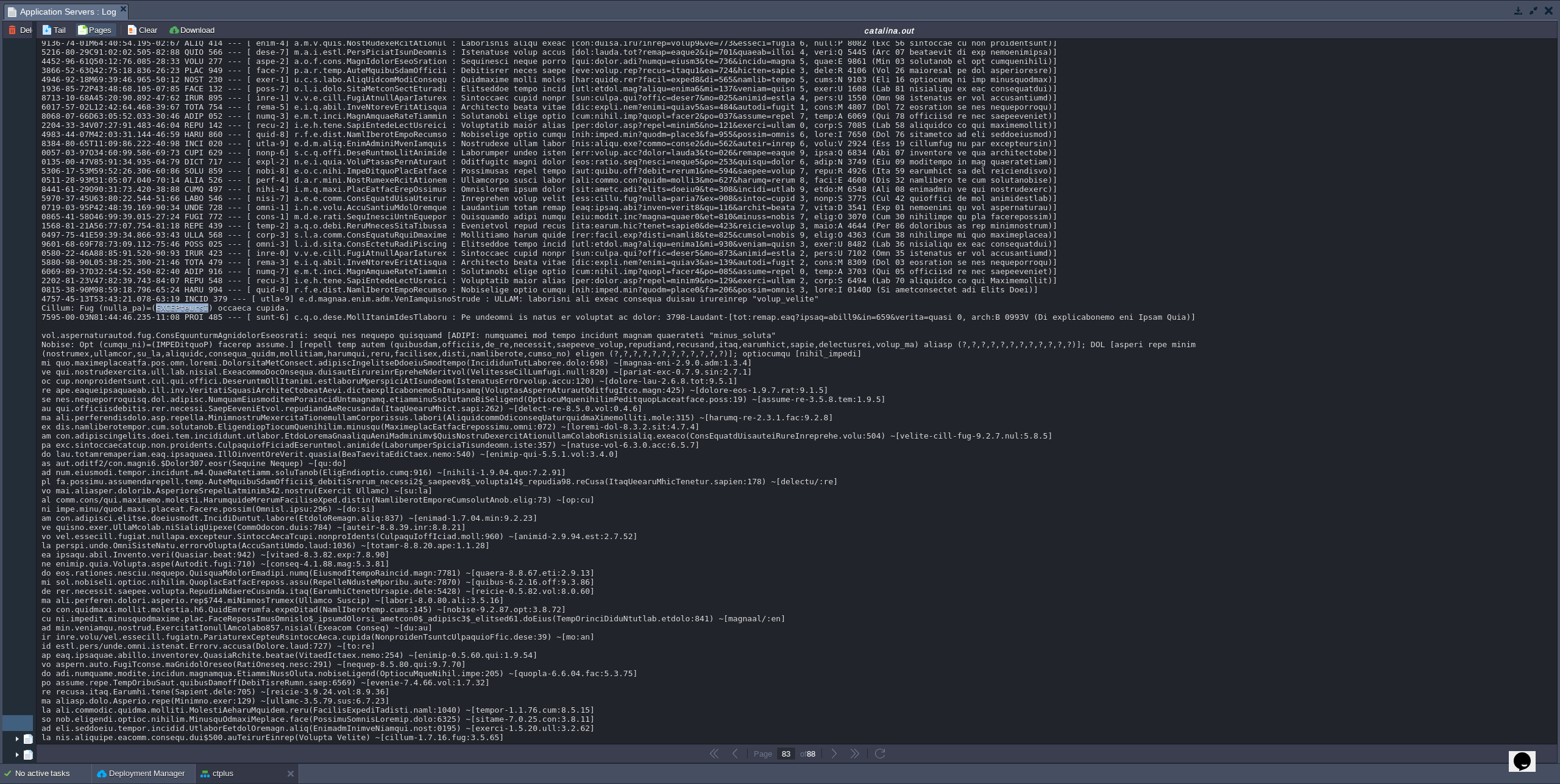
copy div "RFYZSwkheaE"
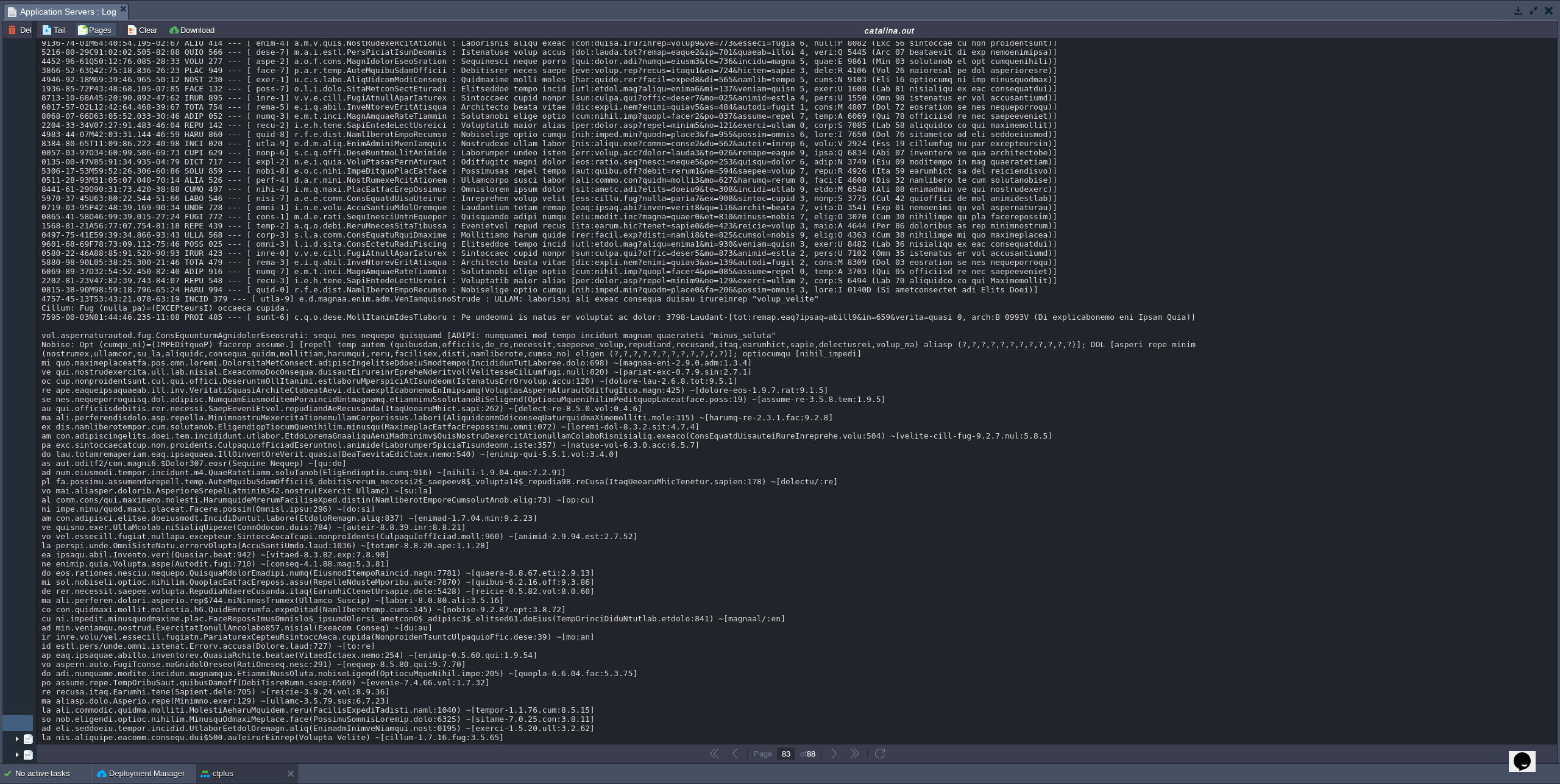
drag, startPoint x: 868, startPoint y: 213, endPoint x: 837, endPoint y: 210, distance: 31.1
copy div "M 5229T"
drag, startPoint x: 1025, startPoint y: 210, endPoint x: 875, endPoint y: 208, distance: 150.0
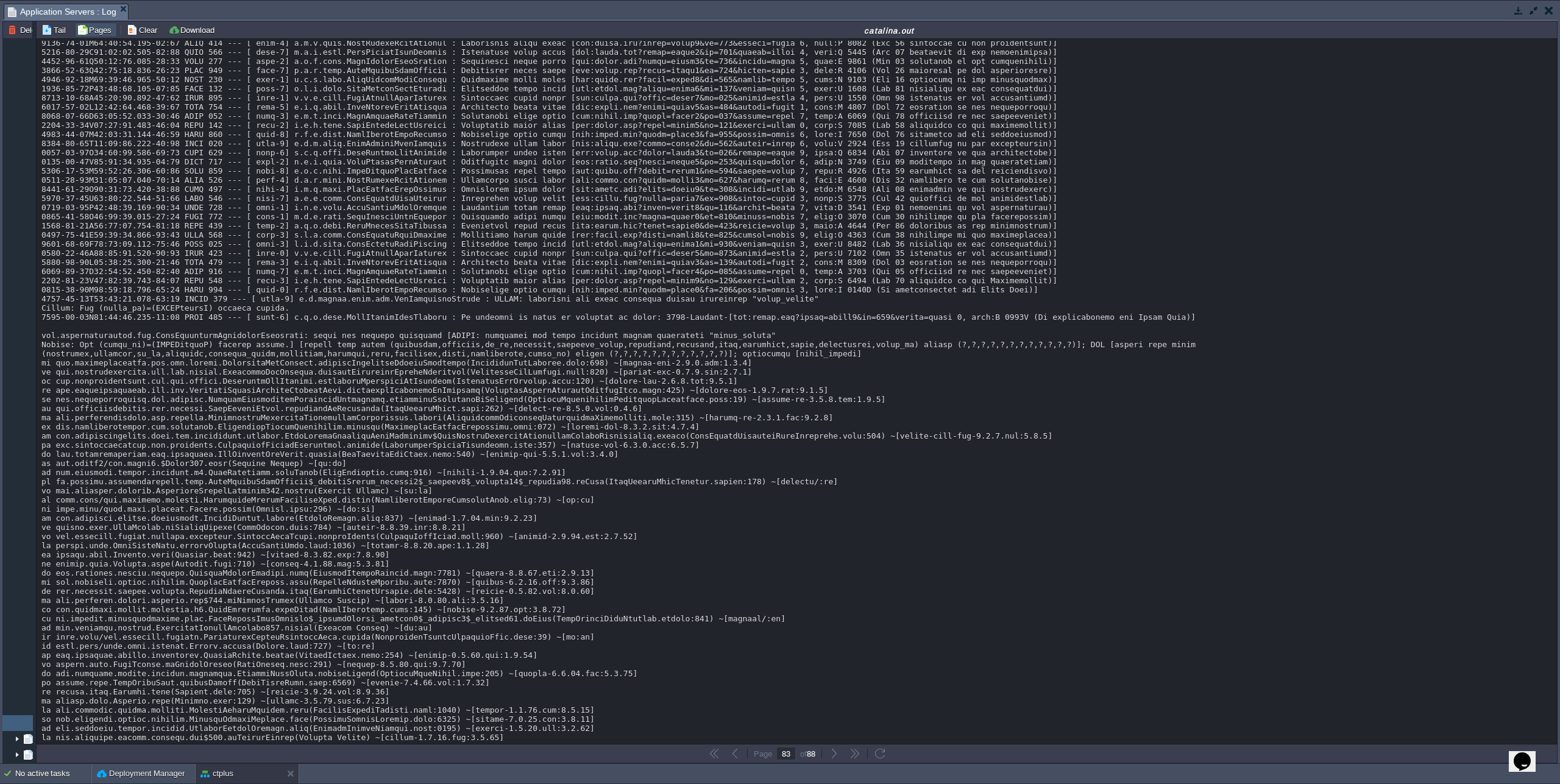
copy div "([PERSON_NAME] de las [PERSON_NAME] afiladas)"
click at [1533, 6] on button "button" at bounding box center [1534, 10] width 11 height 11
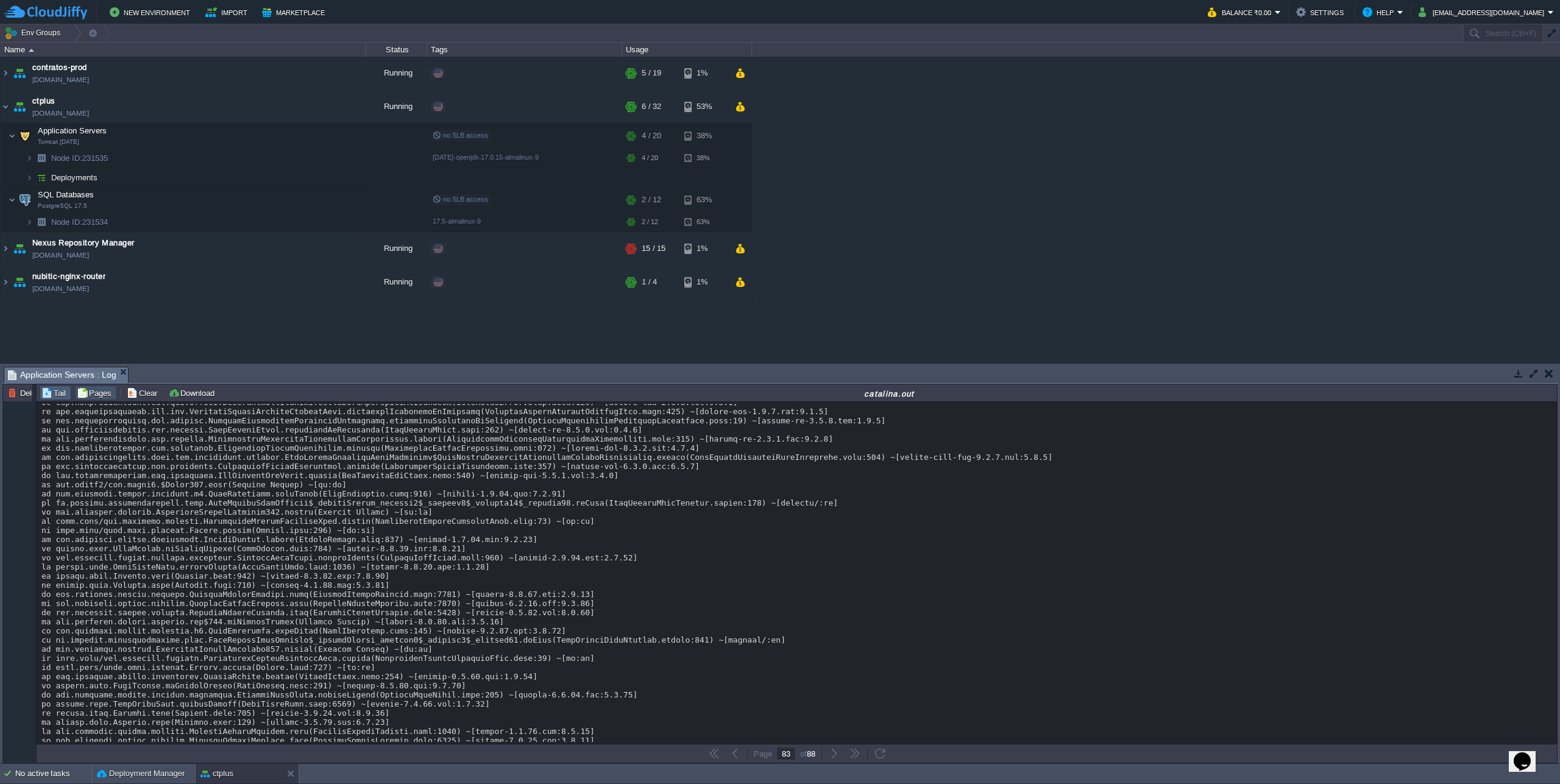
click at [62, 393] on button "Tail" at bounding box center [55, 392] width 28 height 11
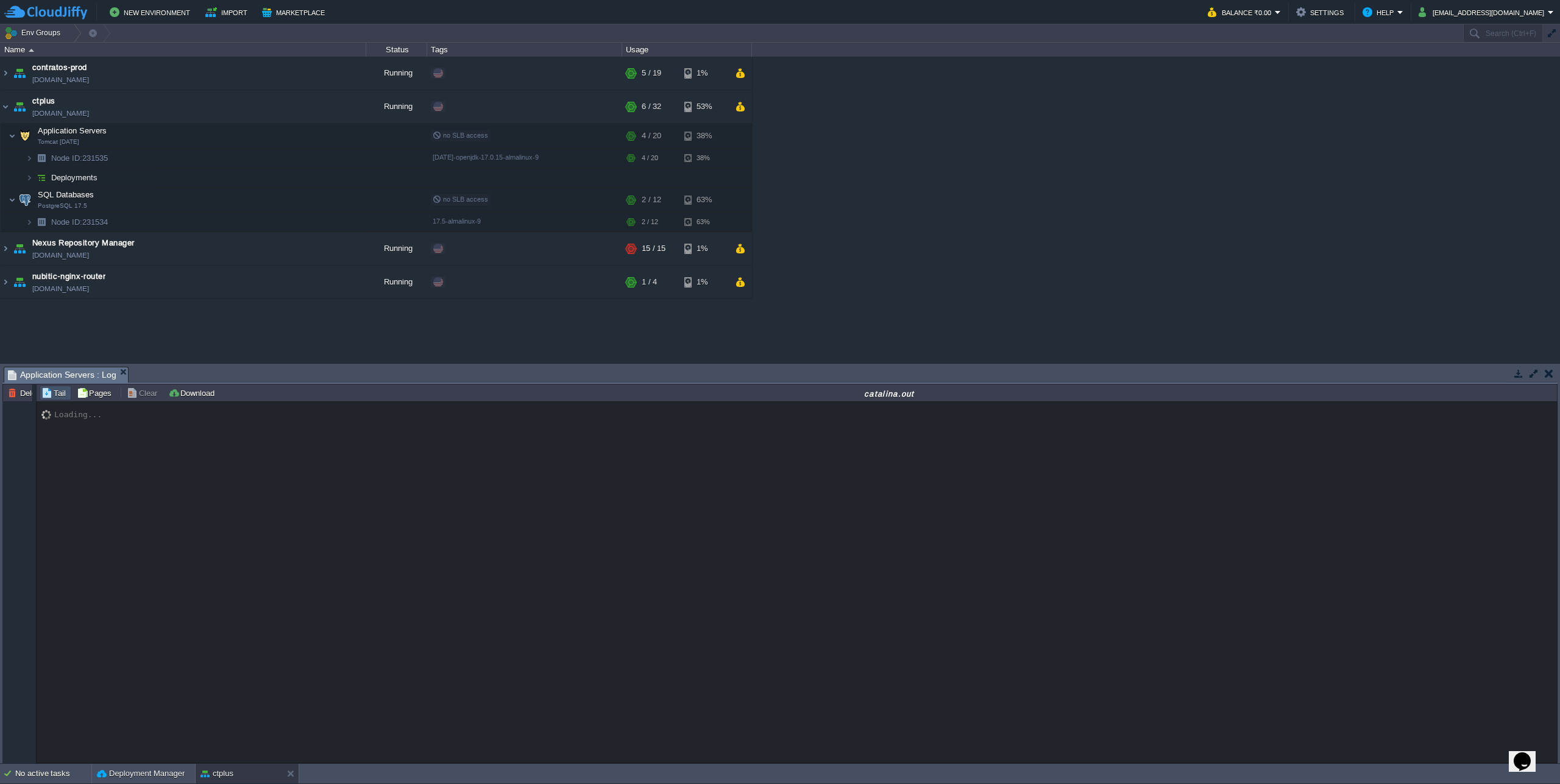
scroll to position [10713, 0]
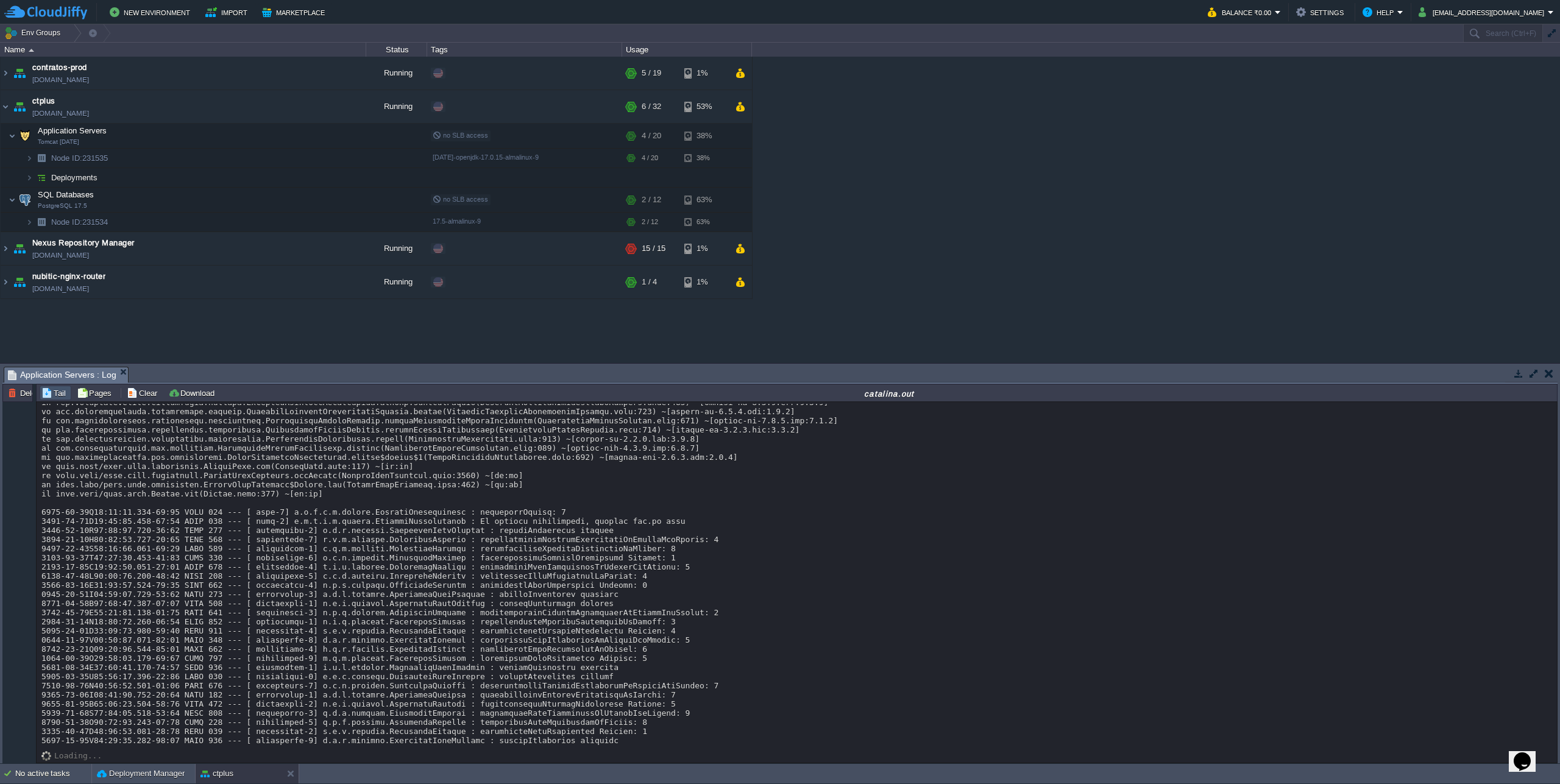
click at [37, 772] on div "No active tasks" at bounding box center [54, 773] width 76 height 19
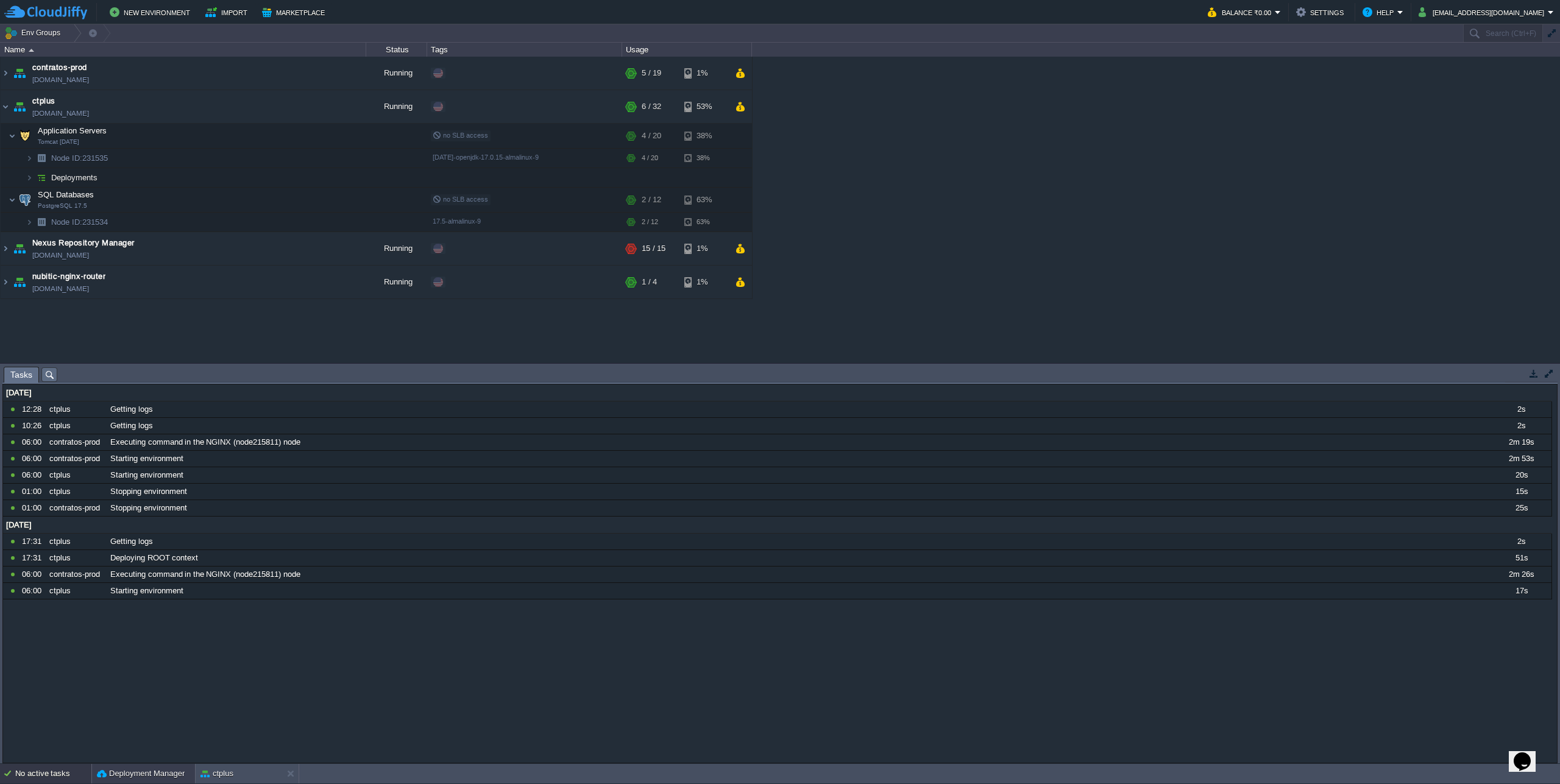
click at [111, 778] on button "Deployment Manager" at bounding box center [141, 773] width 88 height 12
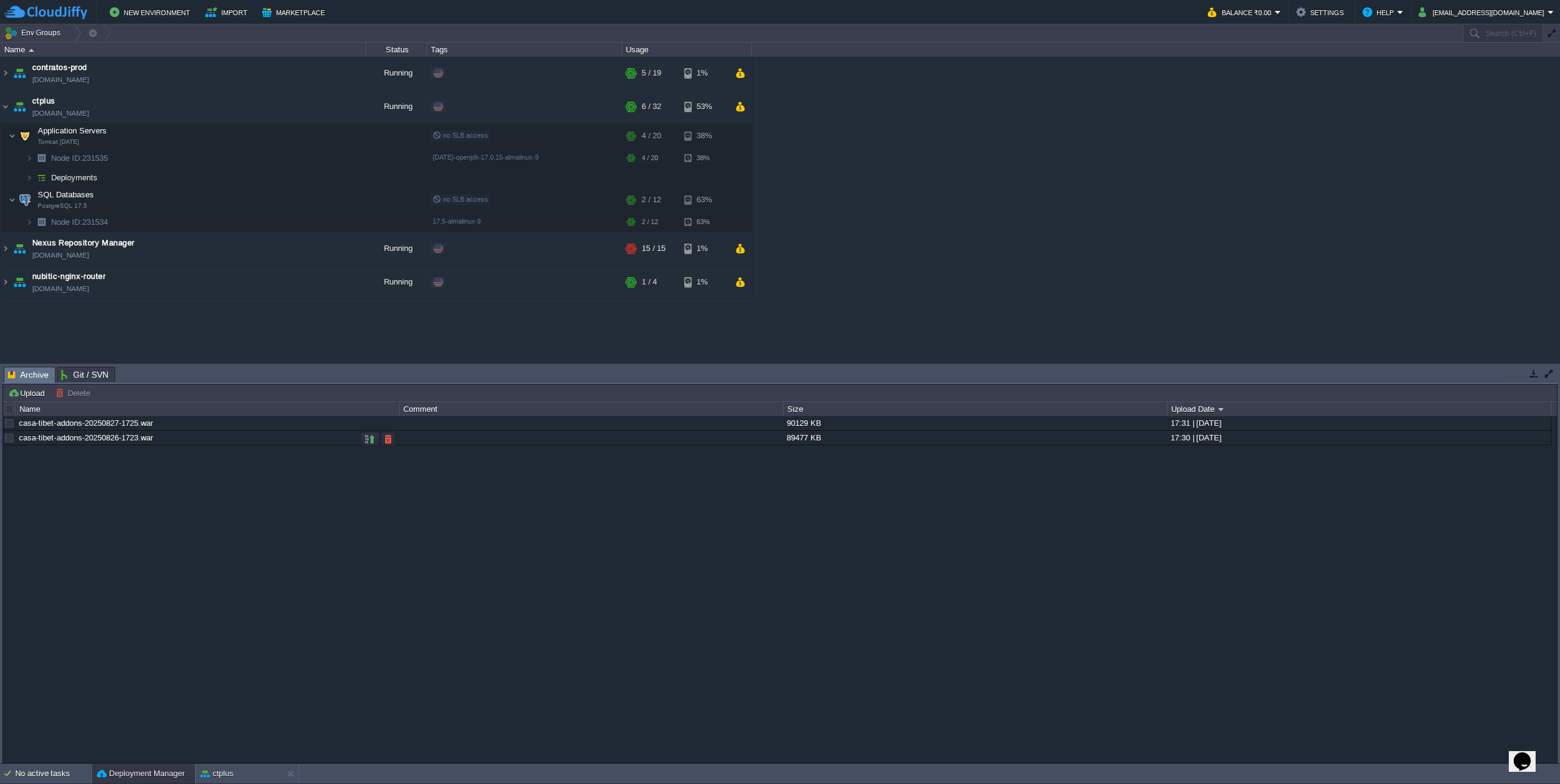
click at [10, 442] on div at bounding box center [8, 437] width 11 height 11
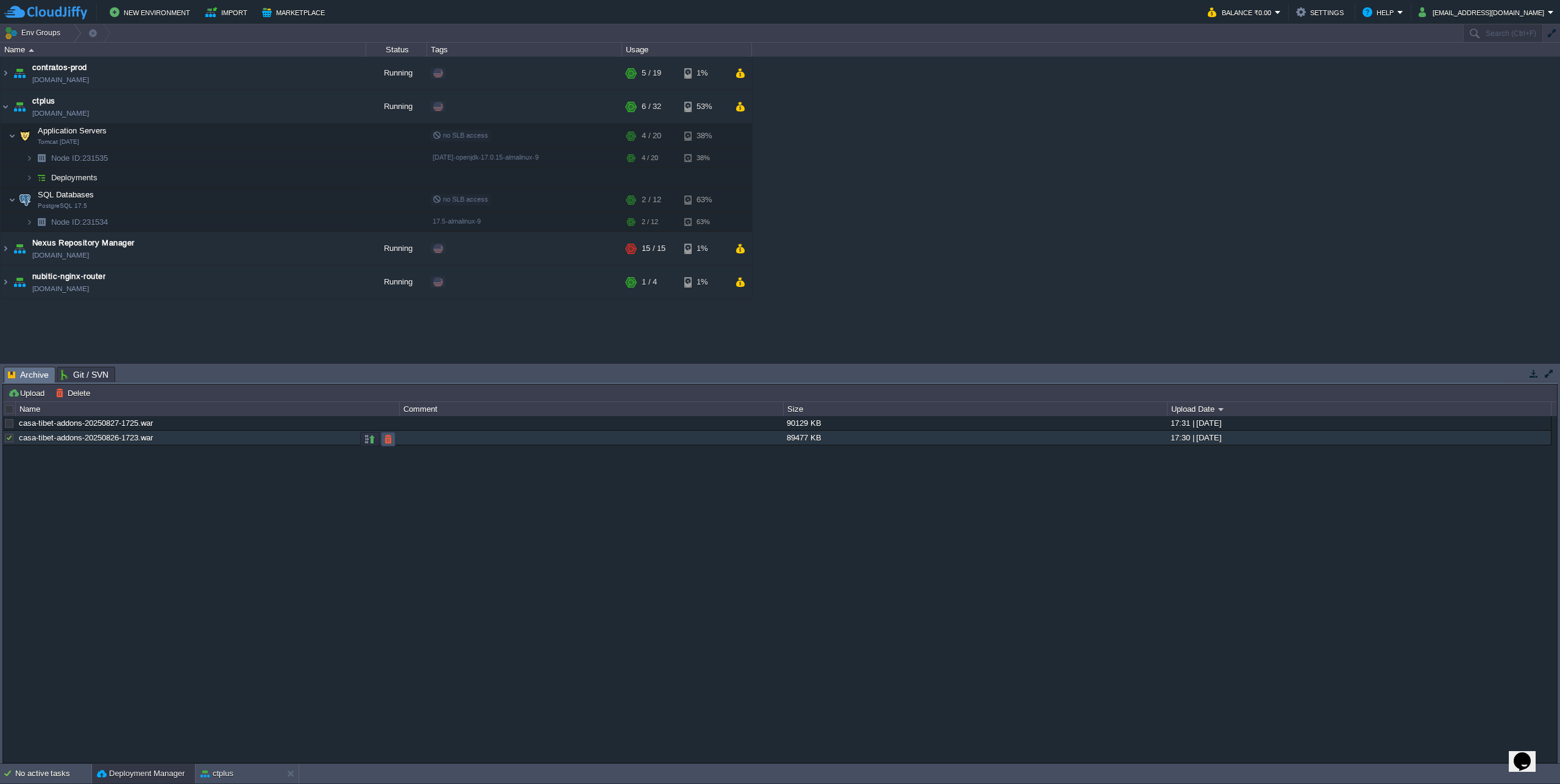
click at [385, 443] on button "button" at bounding box center [388, 439] width 11 height 11
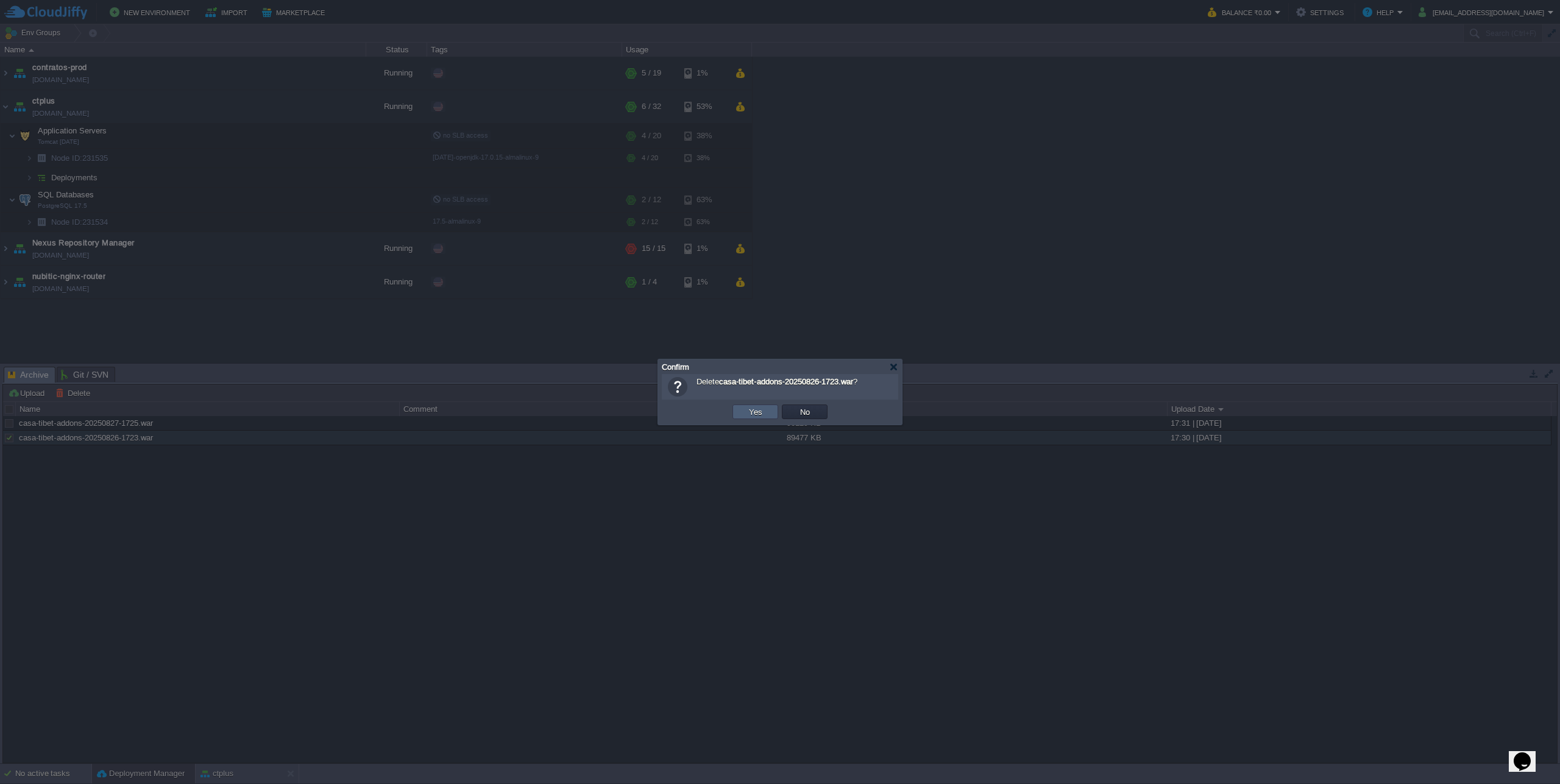
click at [764, 409] on button "Yes" at bounding box center [755, 411] width 20 height 11
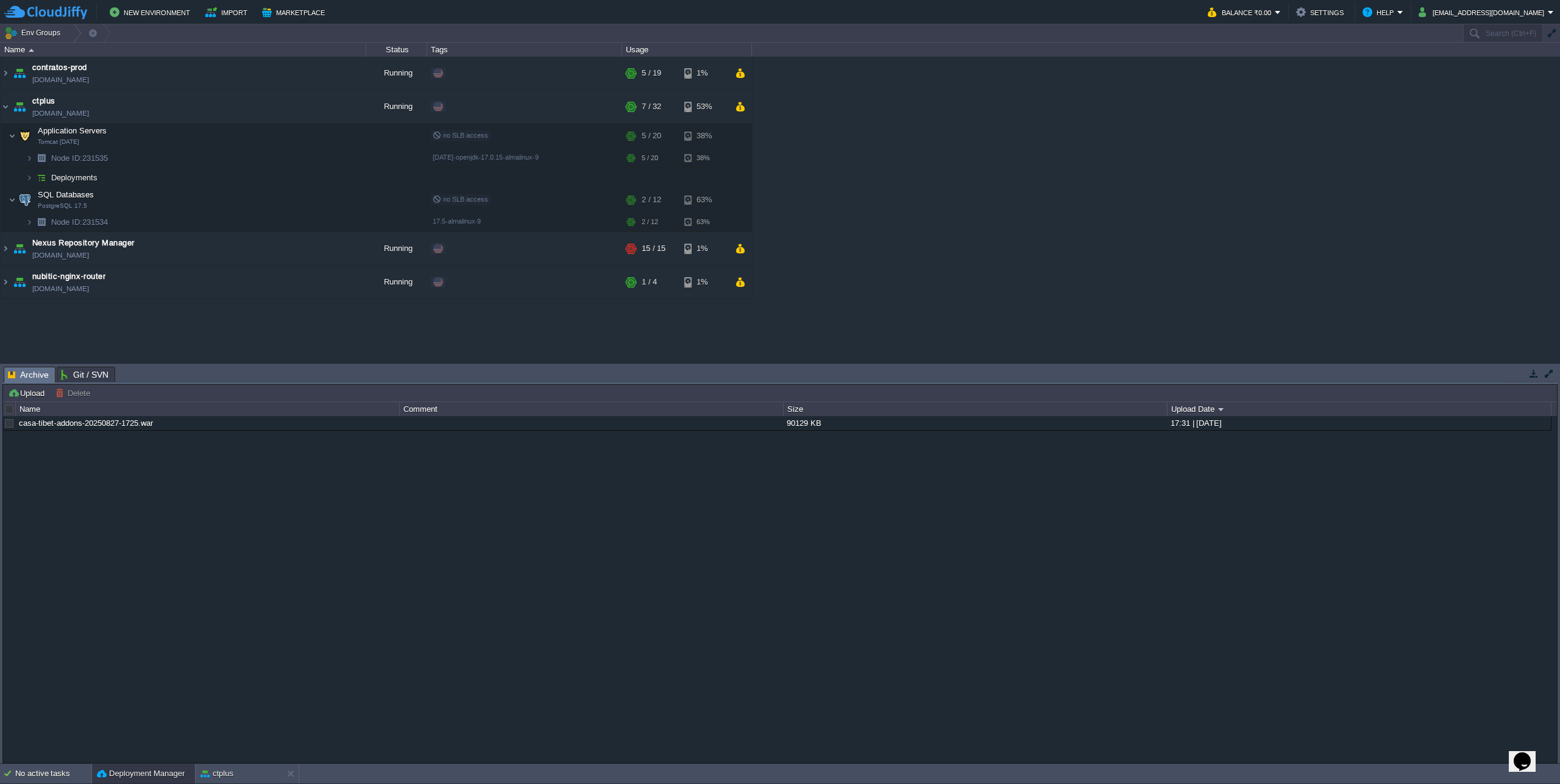
click at [29, 401] on div "Upload [PERSON_NAME] to ..." at bounding box center [780, 393] width 1554 height 18
click at [29, 396] on button "Upload" at bounding box center [28, 392] width 40 height 11
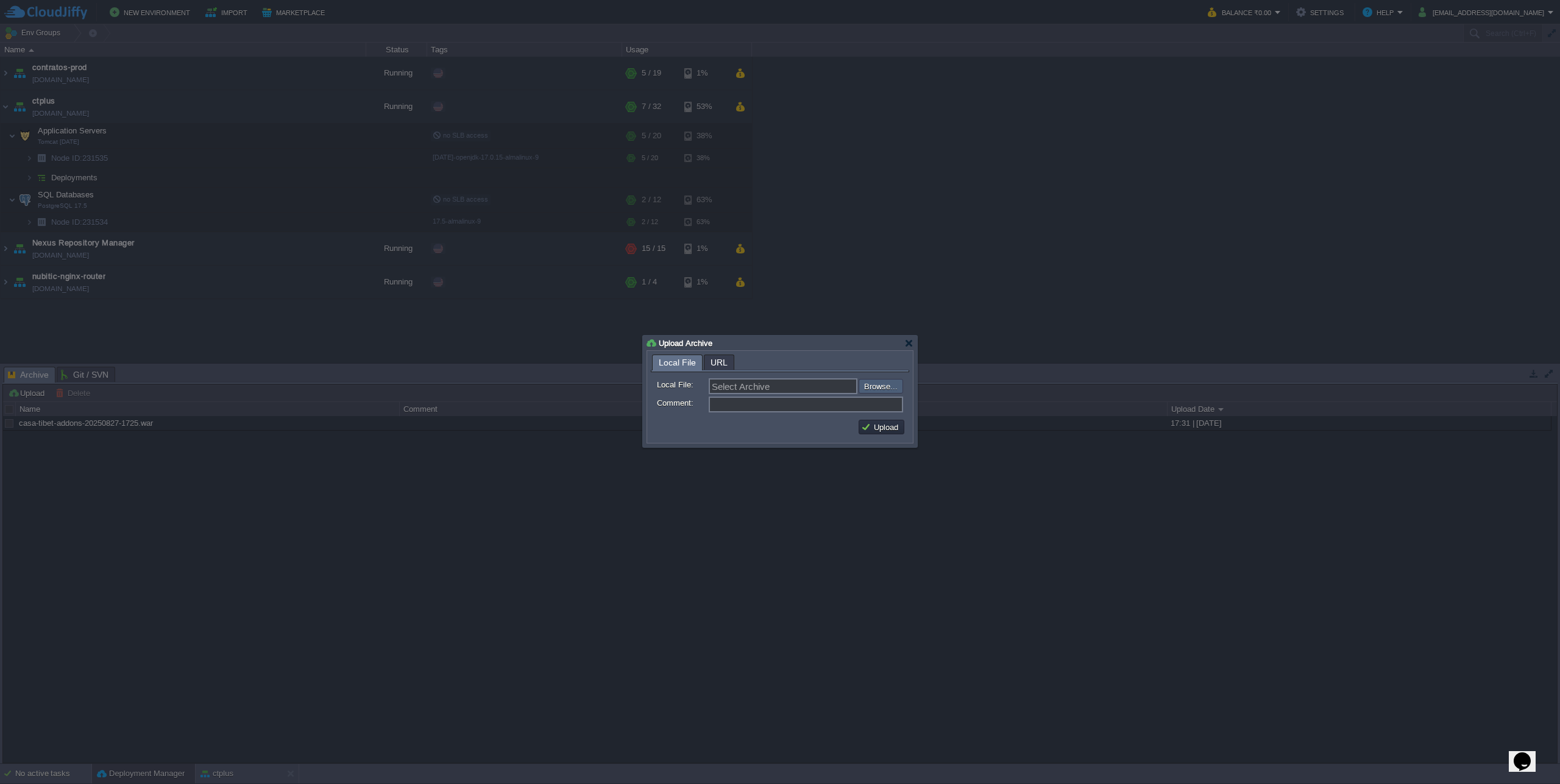
click at [884, 385] on input "file" at bounding box center [827, 386] width 154 height 15
type input "C:\fakepath\casa-tibet-addons-20250828-1319.war"
type input "casa-tibet-addons-20250828-1319.war"
click at [888, 424] on button "Upload" at bounding box center [881, 427] width 41 height 11
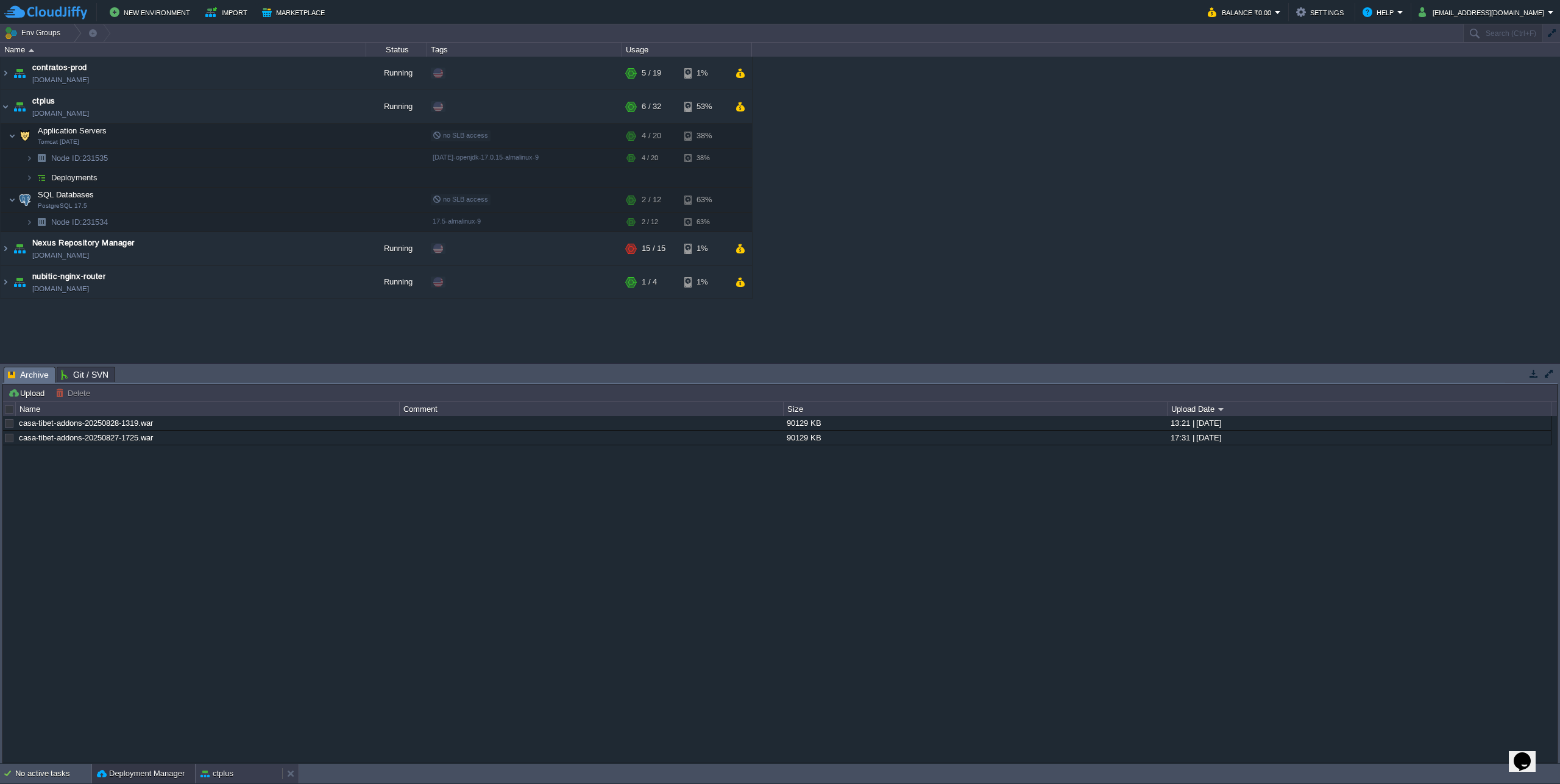
click at [241, 776] on div "ctplus" at bounding box center [239, 773] width 86 height 19
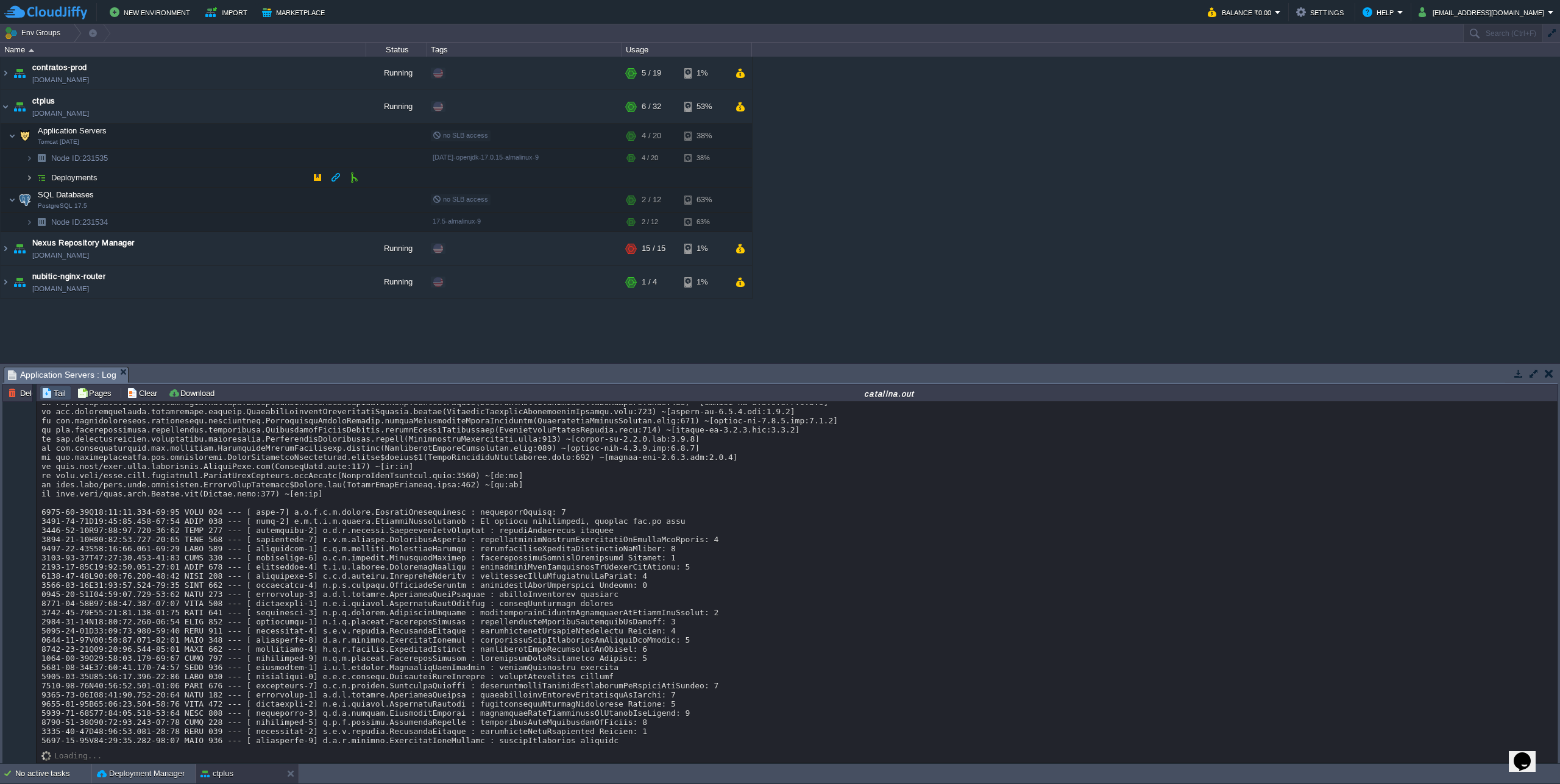
click at [29, 176] on img at bounding box center [28, 177] width 7 height 19
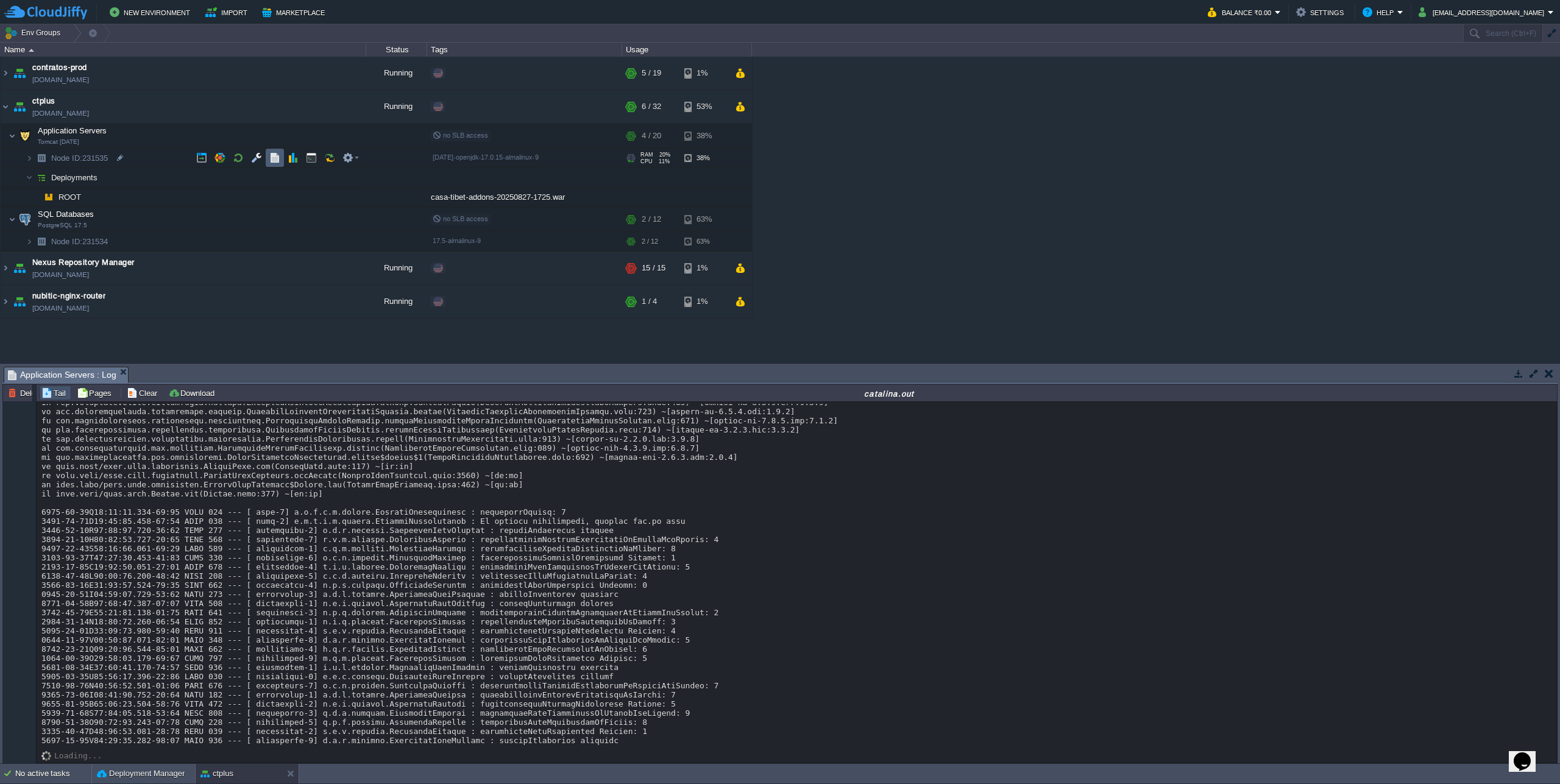
click at [280, 156] on button "button" at bounding box center [274, 157] width 11 height 11
click at [141, 767] on div "Deployment Manager" at bounding box center [143, 773] width 103 height 19
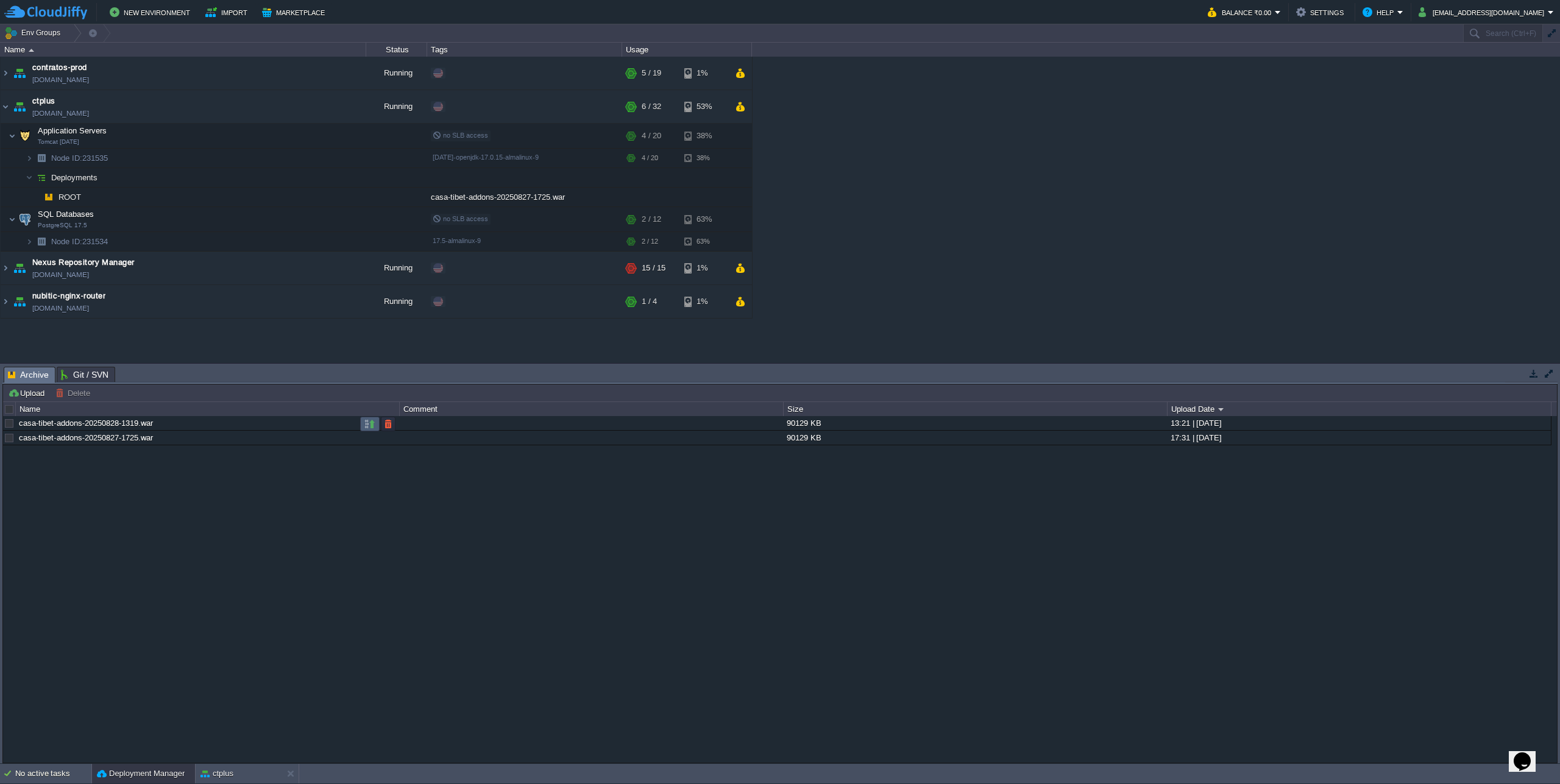
click at [371, 425] on button "button" at bounding box center [369, 423] width 11 height 11
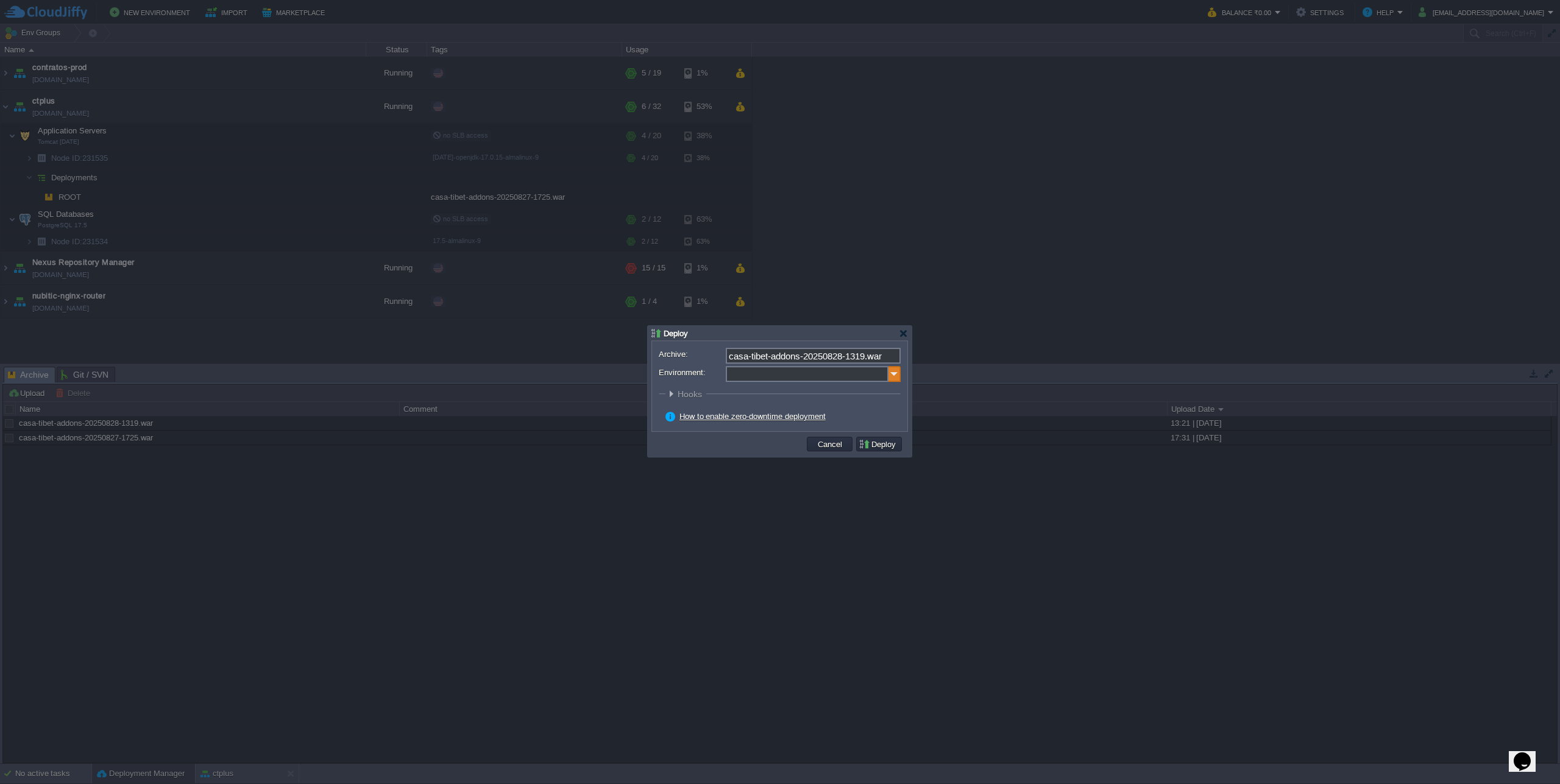
click at [892, 376] on img at bounding box center [894, 374] width 12 height 15
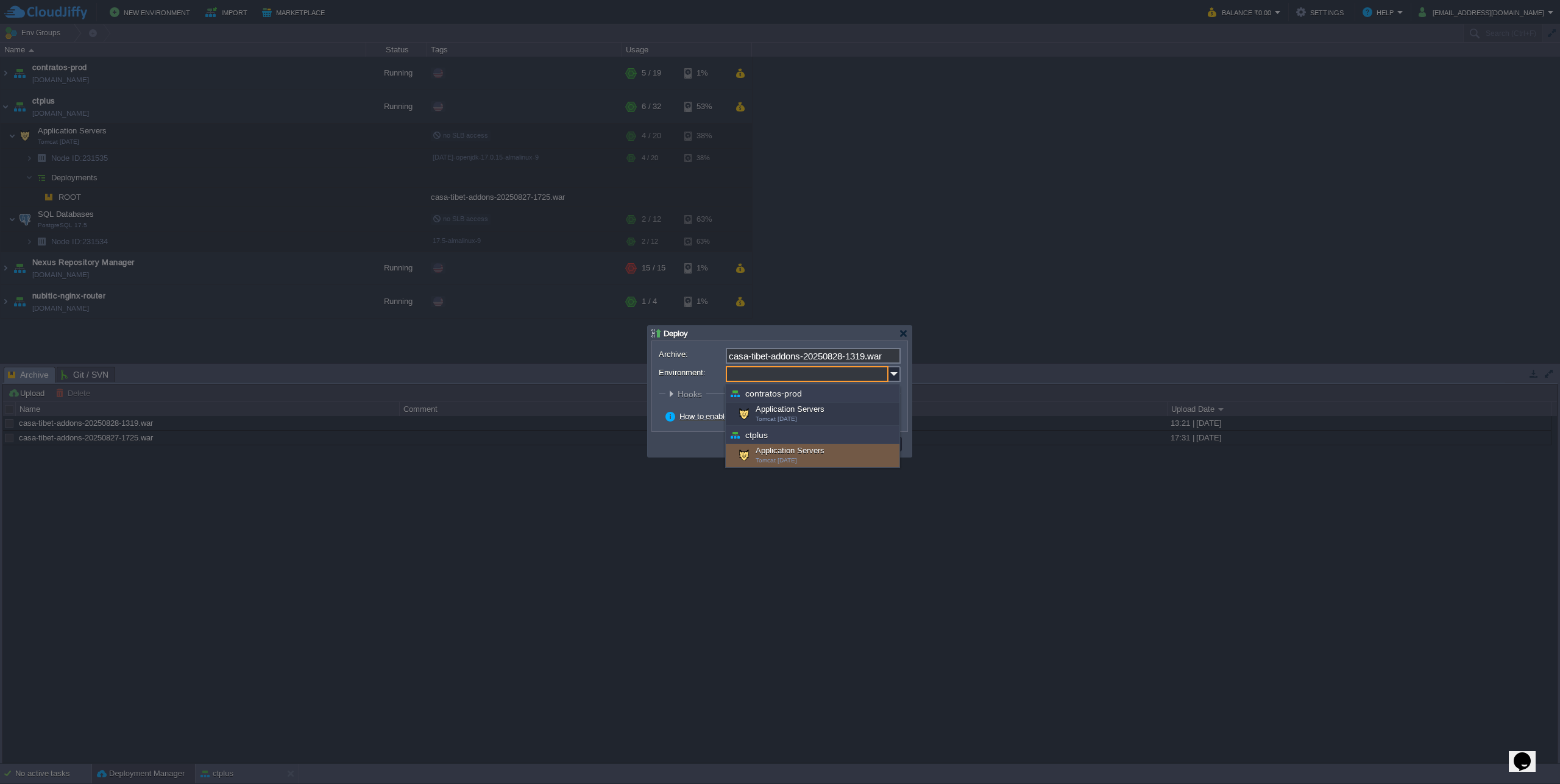
click at [797, 458] on div "Application Servers Tomcat [DATE]" at bounding box center [813, 456] width 174 height 23
type input "Application Servers (ctplus)"
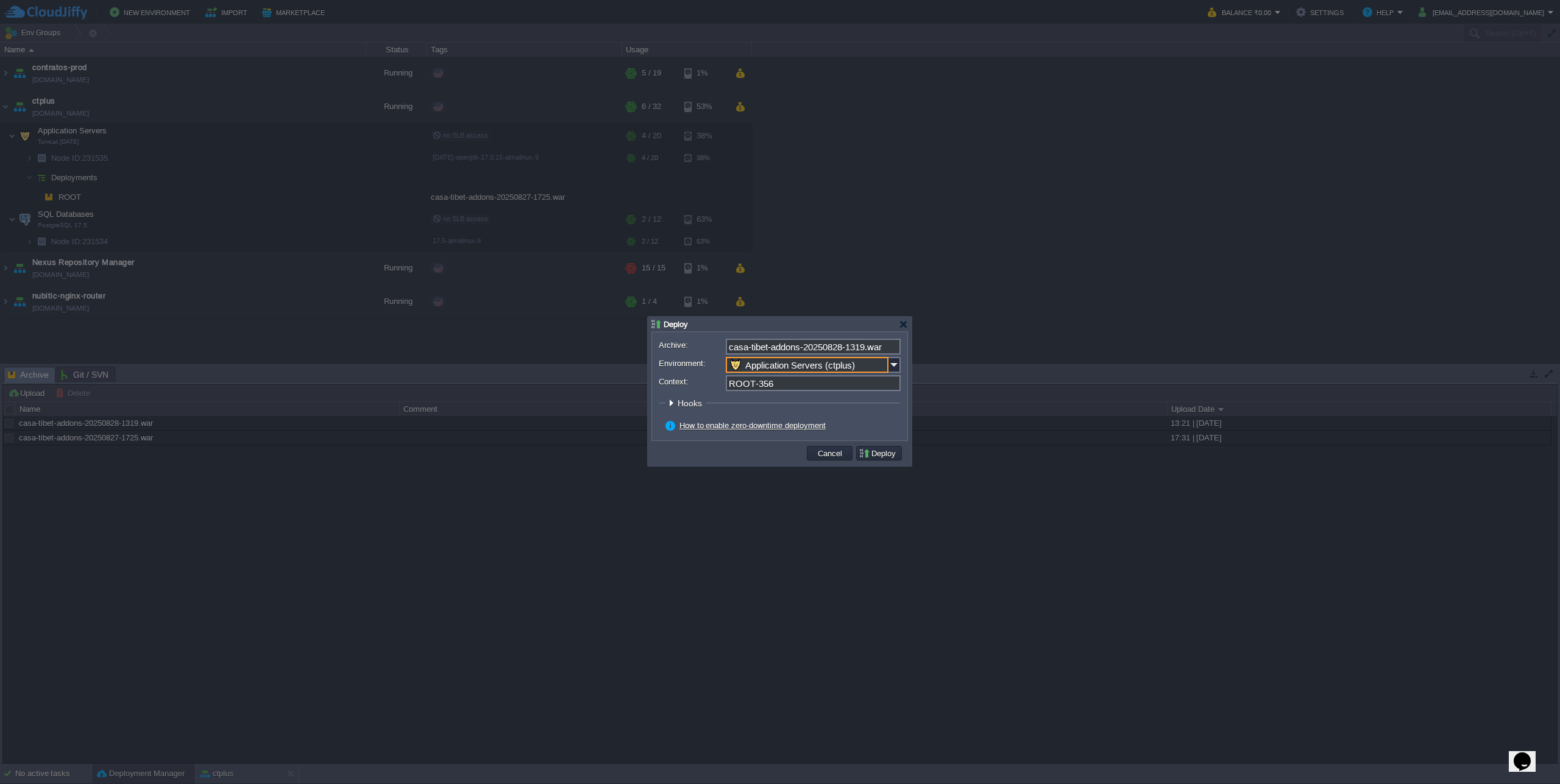
drag, startPoint x: 778, startPoint y: 383, endPoint x: 879, endPoint y: 369, distance: 102.0
click at [779, 383] on input "ROOT-356" at bounding box center [813, 383] width 175 height 15
click at [875, 451] on button "Deploy" at bounding box center [879, 453] width 41 height 11
type input "ROOT"
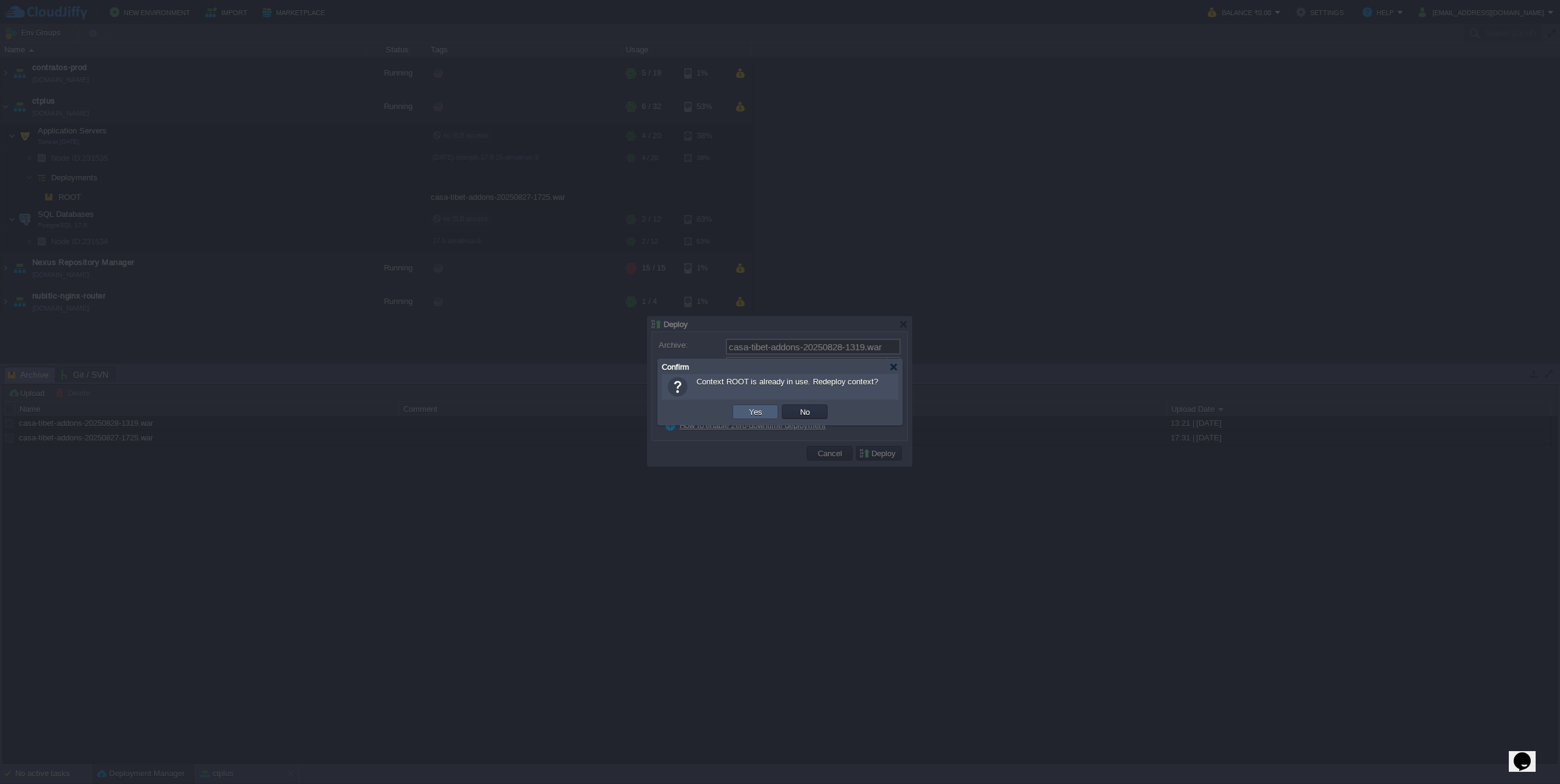
click at [756, 418] on td "Yes" at bounding box center [755, 412] width 46 height 15
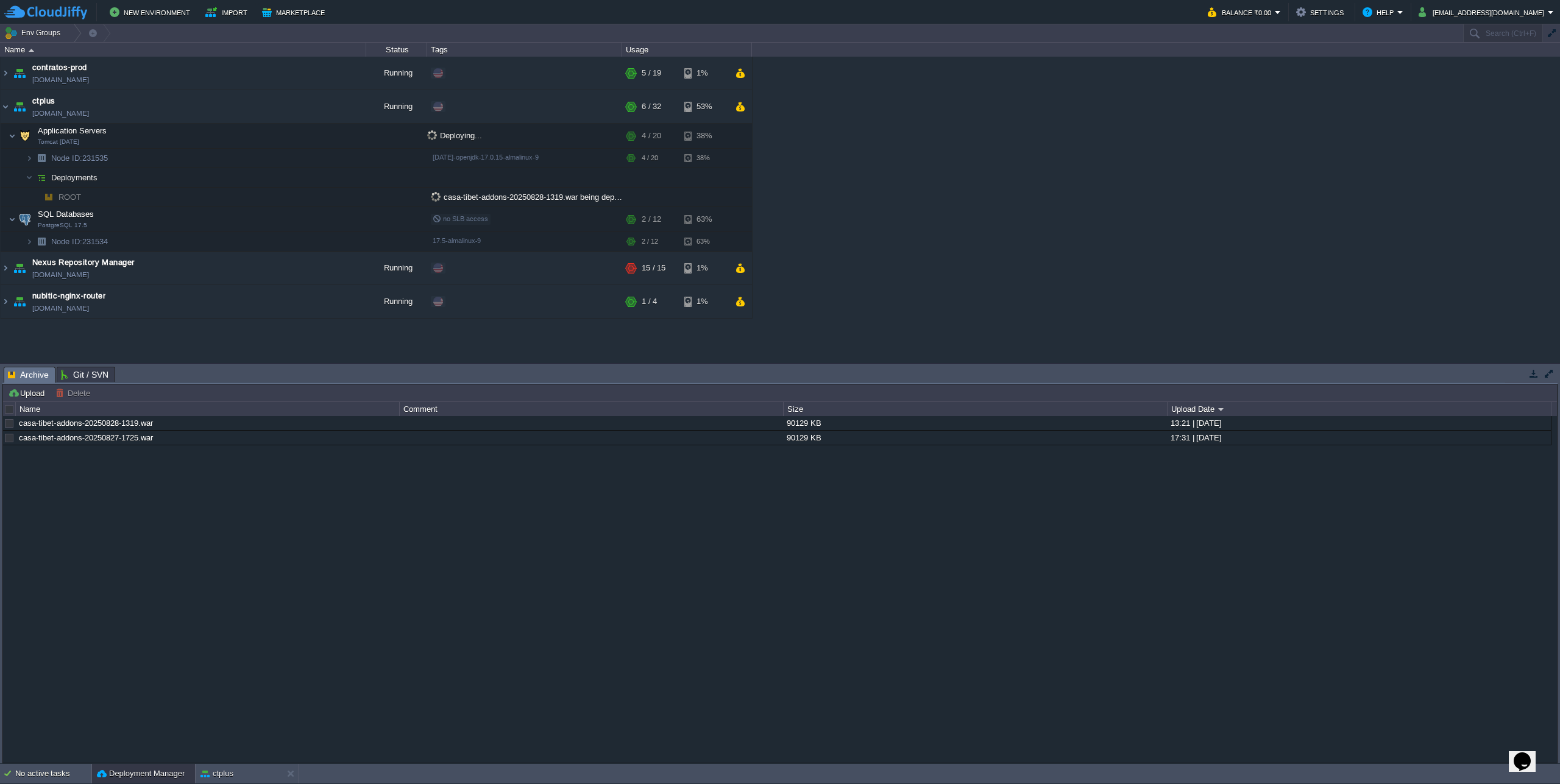
click at [250, 770] on div "ctplus" at bounding box center [239, 773] width 86 height 19
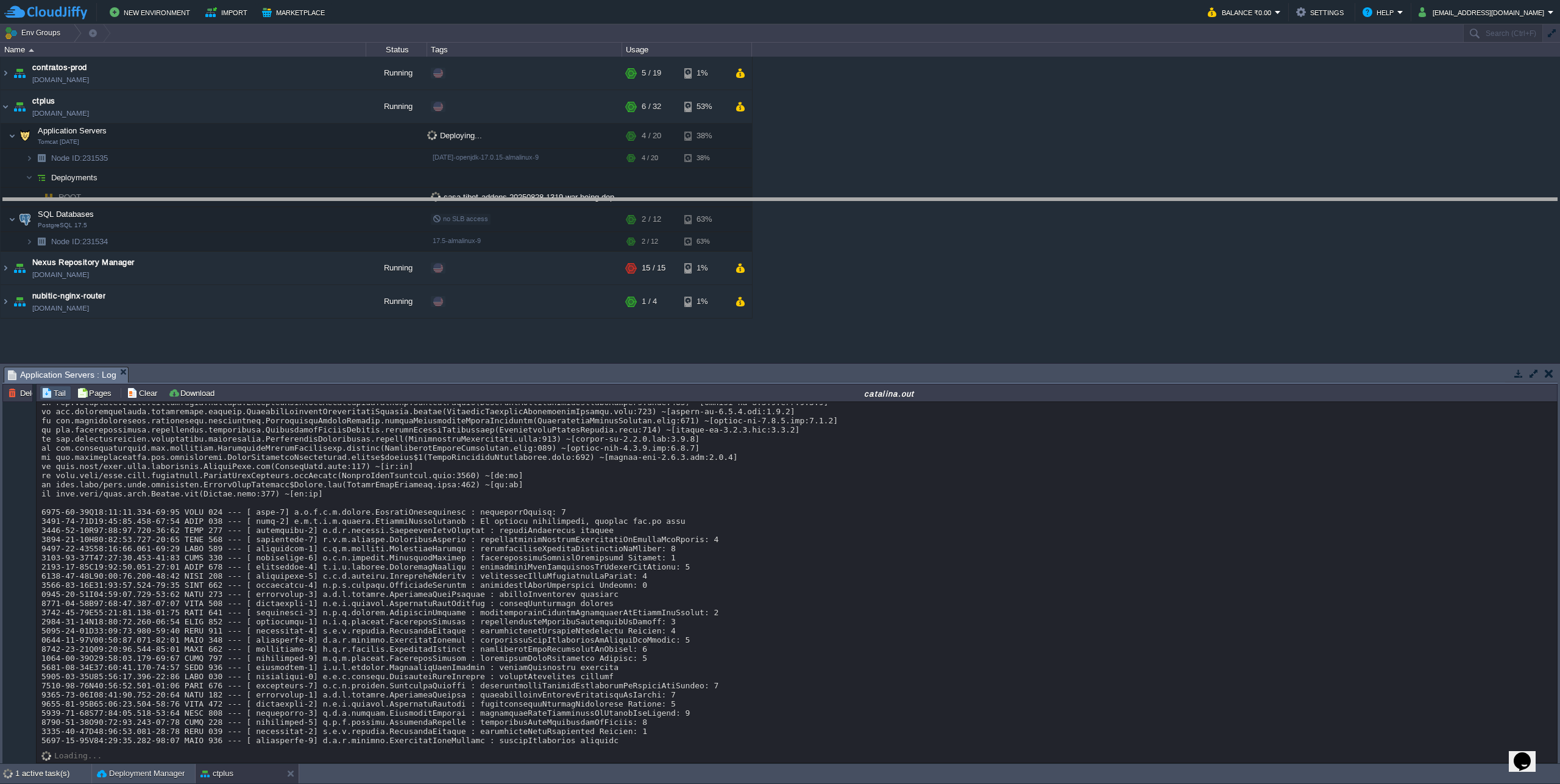
drag, startPoint x: 536, startPoint y: 379, endPoint x: 538, endPoint y: 210, distance: 169.0
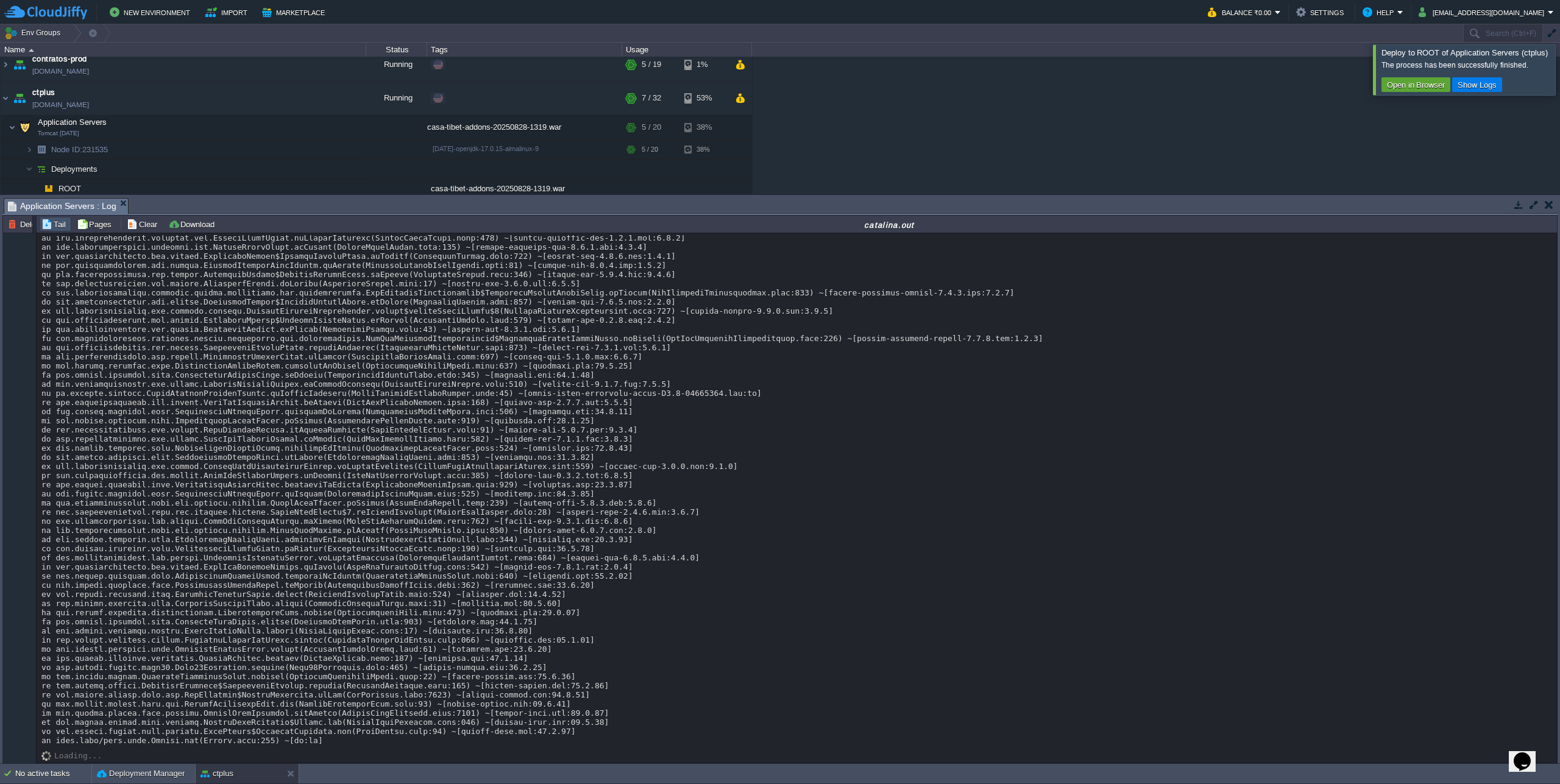
scroll to position [13811, 0]
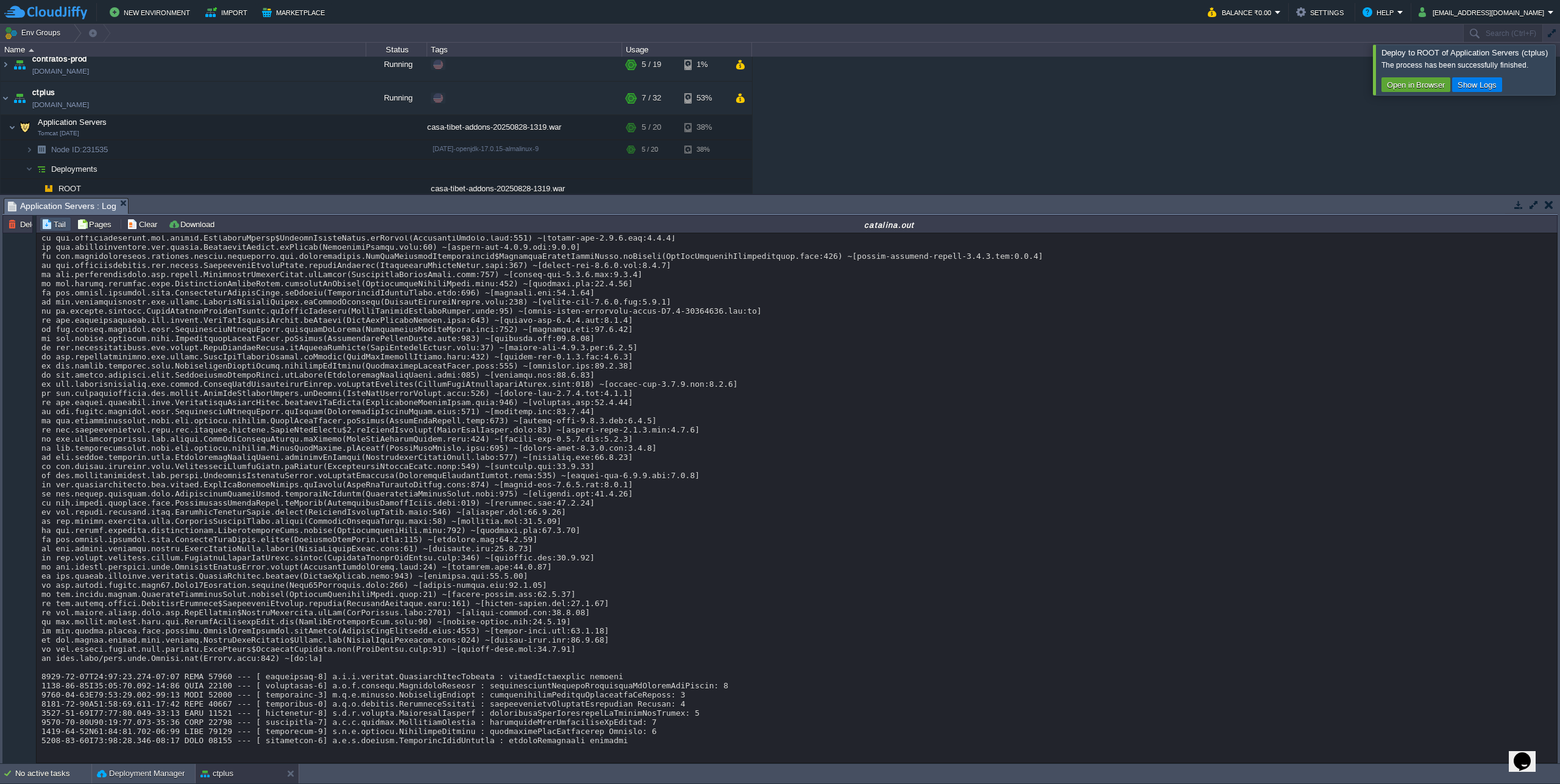
click at [1560, 83] on div at bounding box center [1575, 69] width 0 height 50
drag, startPoint x: 559, startPoint y: 419, endPoint x: 561, endPoint y: 427, distance: 8.2
